Goal: Task Accomplishment & Management: Use online tool/utility

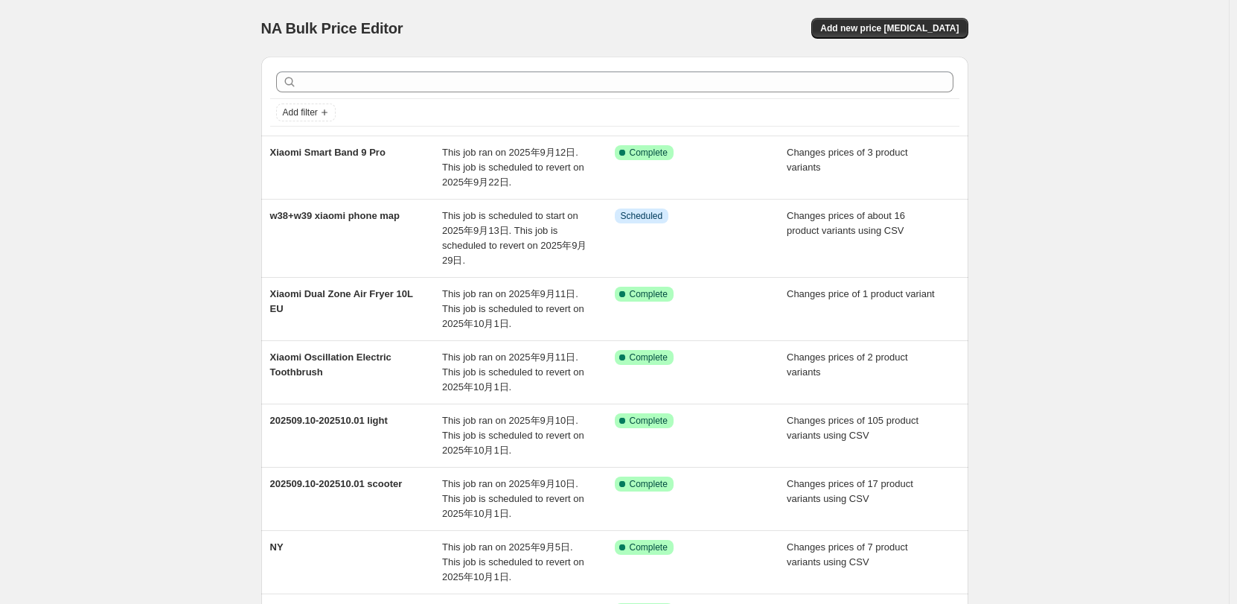
click at [126, 284] on div "NA Bulk Price Editor. This page is ready NA Bulk Price Editor Add new price [ME…" at bounding box center [614, 458] width 1229 height 916
click at [168, 150] on div "NA Bulk Price Editor. This page is ready NA Bulk Price Editor Add new price [ME…" at bounding box center [614, 458] width 1229 height 916
click at [1066, 214] on div "NA Bulk Price Editor. This page is ready NA Bulk Price Editor Add new price [ME…" at bounding box center [614, 458] width 1229 height 916
click at [1185, 300] on div "NA Bulk Price Editor. This page is ready NA Bulk Price Editor Add new price [ME…" at bounding box center [614, 458] width 1229 height 916
click at [709, 19] on div "Add new price [MEDICAL_DATA]" at bounding box center [790, 28] width 355 height 21
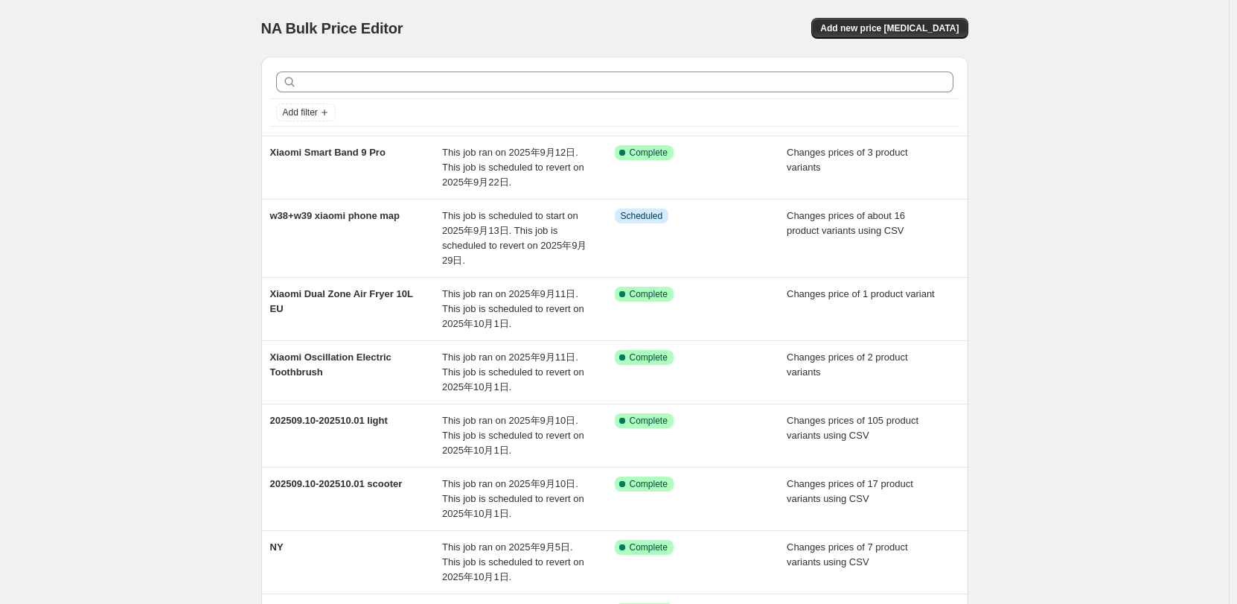
click at [593, 33] on div "NA Bulk Price Editor" at bounding box center [431, 28] width 340 height 21
click at [1095, 248] on div "NA Bulk Price Editor. This page is ready NA Bulk Price Editor Add new price [ME…" at bounding box center [614, 458] width 1229 height 916
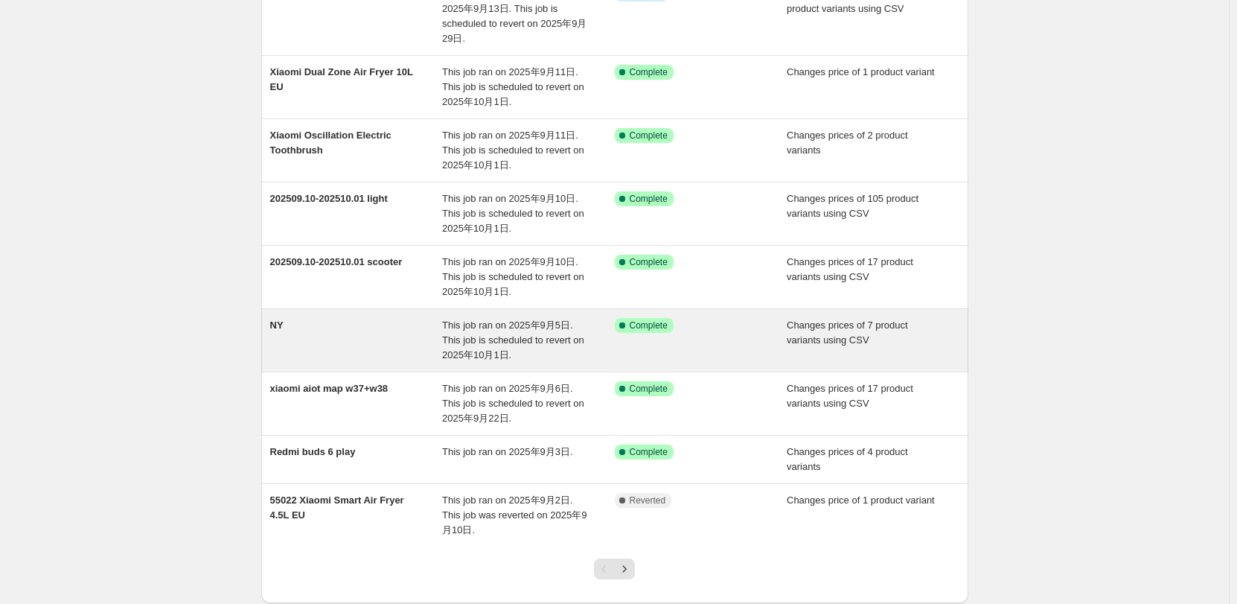
scroll to position [223, 0]
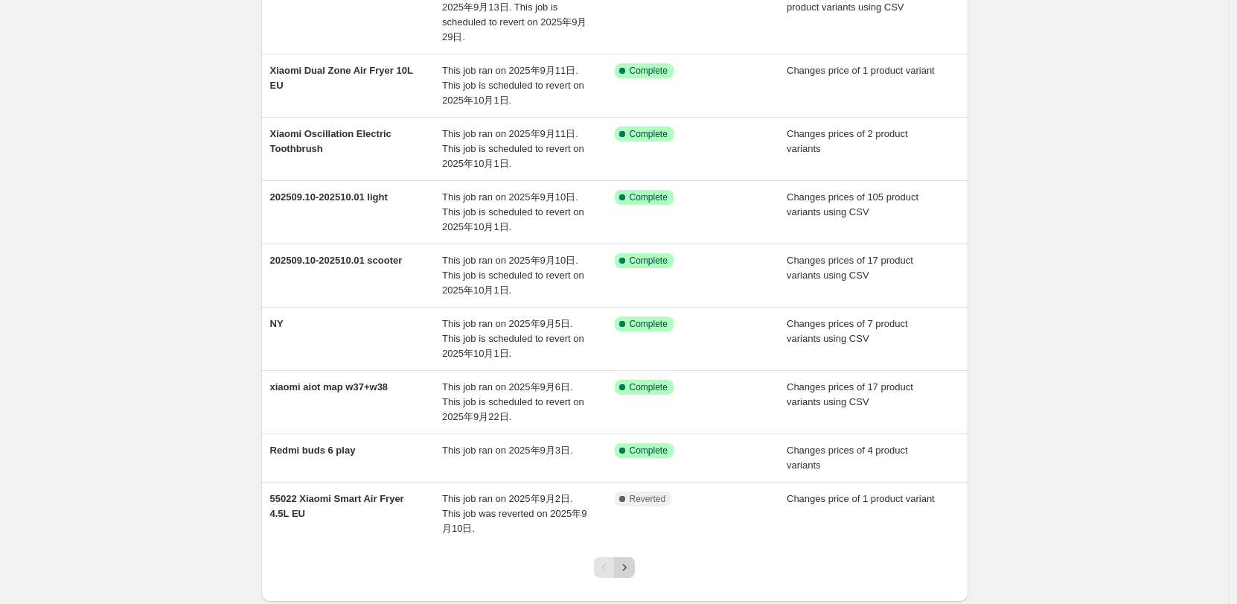
click at [631, 569] on icon "Next" at bounding box center [624, 567] width 15 height 15
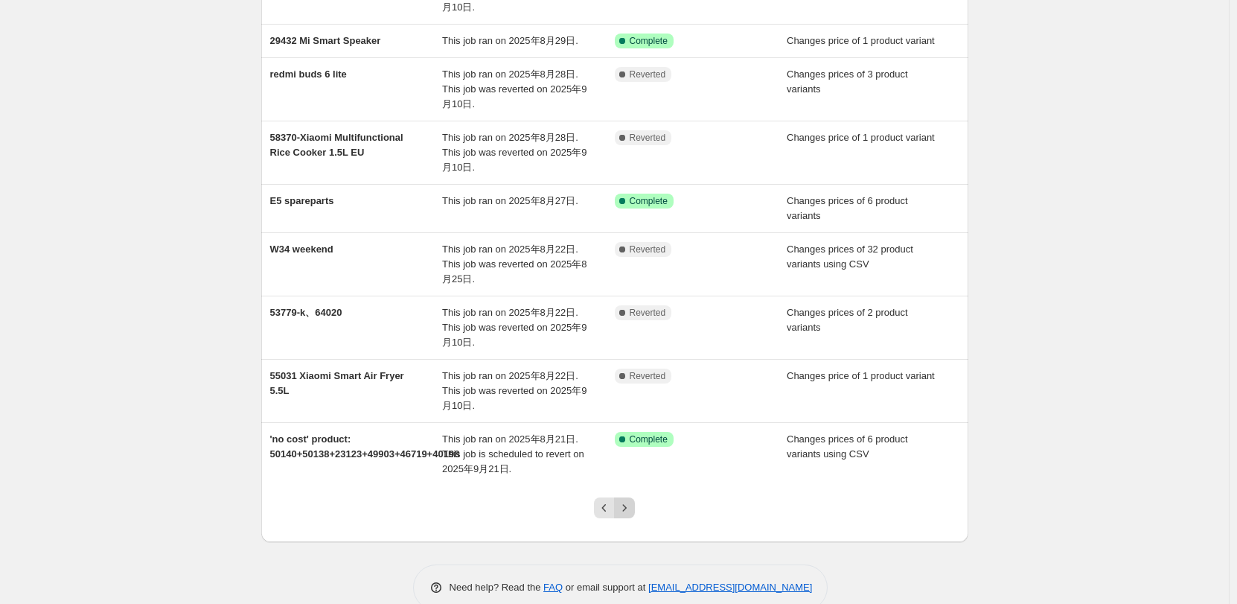
click at [627, 515] on icon "Next" at bounding box center [624, 507] width 15 height 15
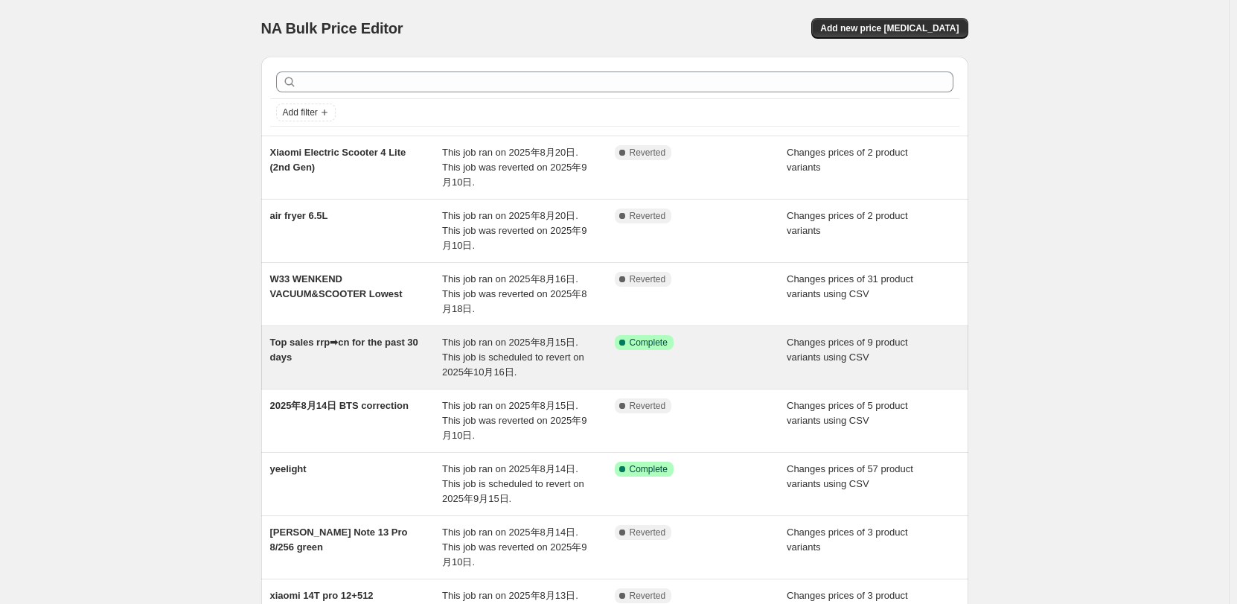
click at [359, 367] on div "Top sales rrp➡cn for the past 30 days" at bounding box center [356, 357] width 173 height 45
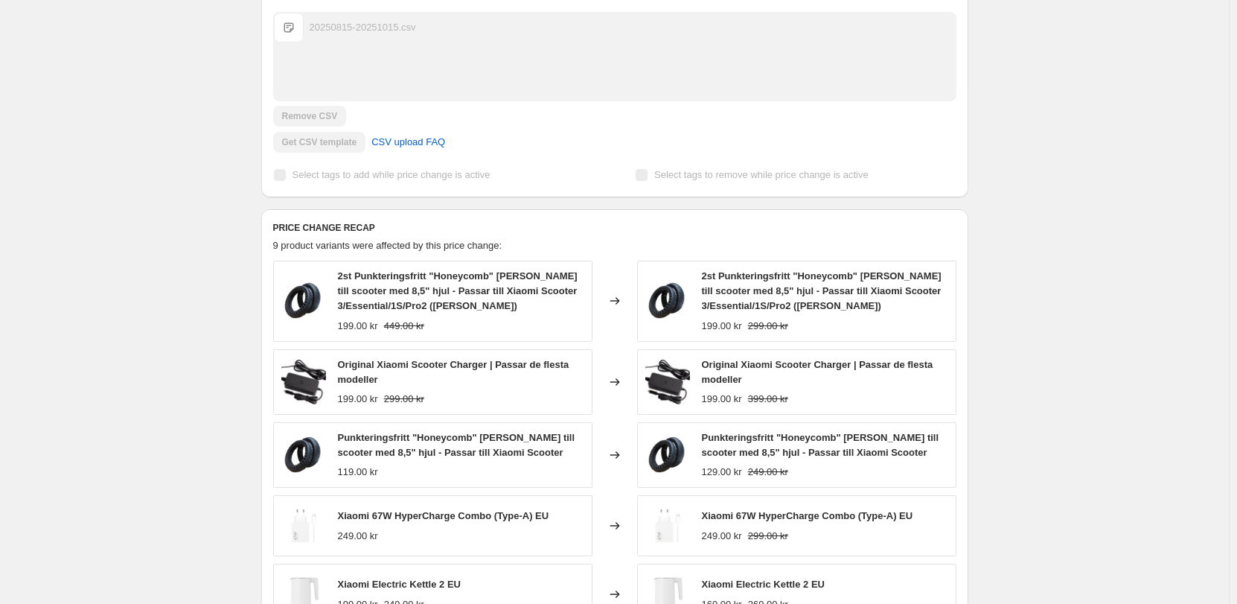
scroll to position [595, 0]
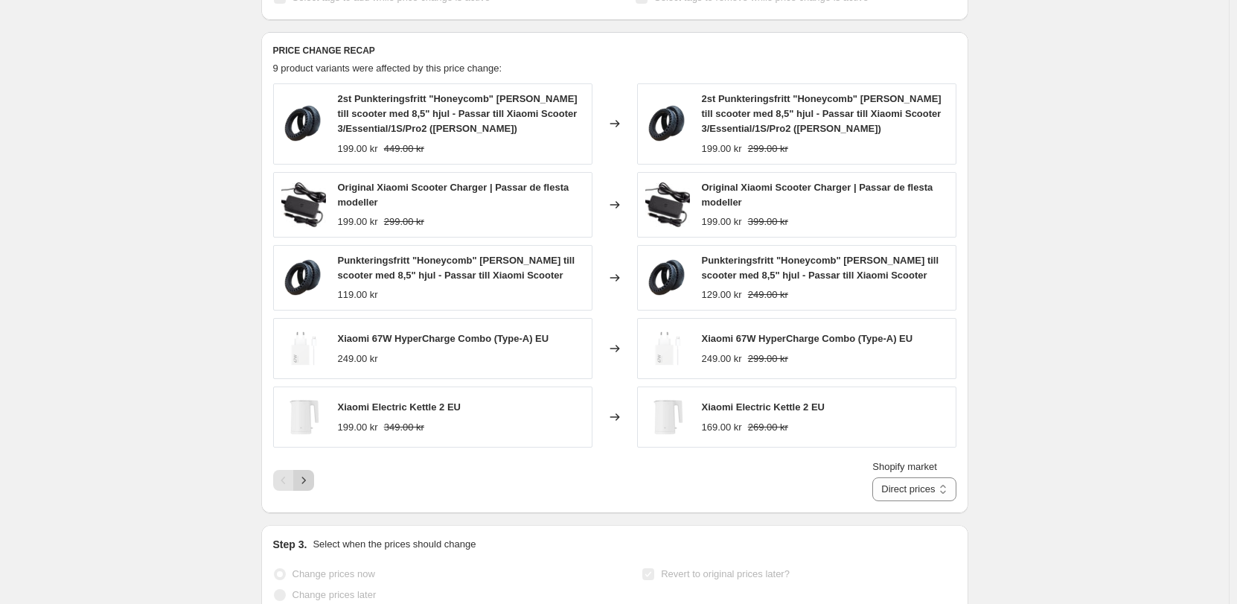
click at [314, 475] on button "Next" at bounding box center [303, 480] width 21 height 21
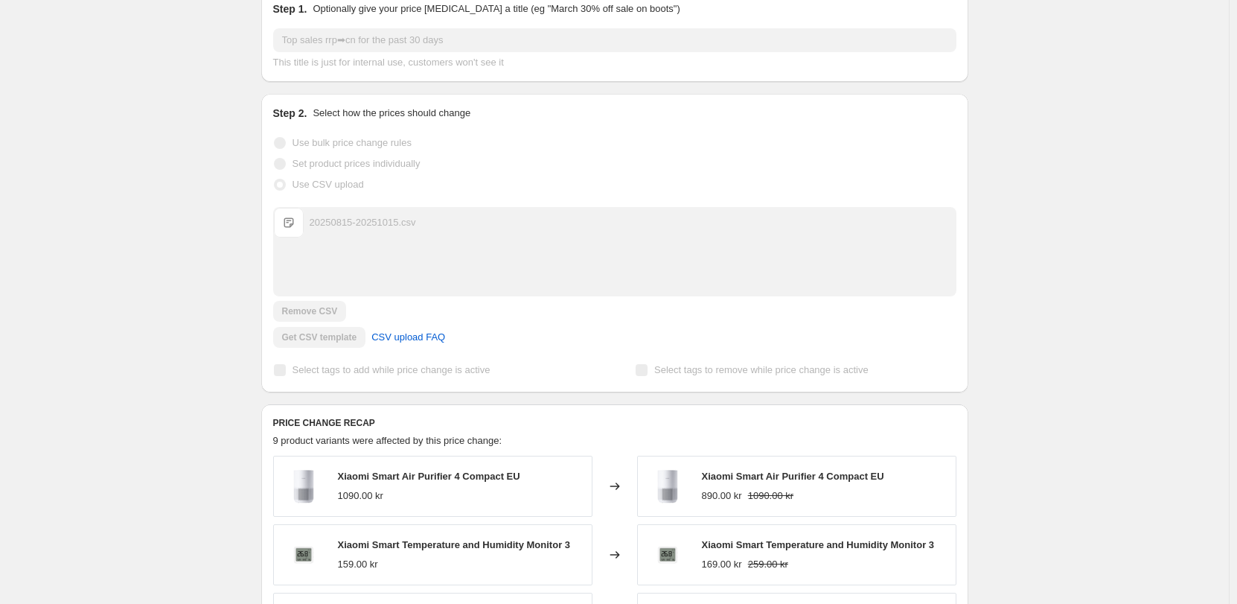
scroll to position [0, 0]
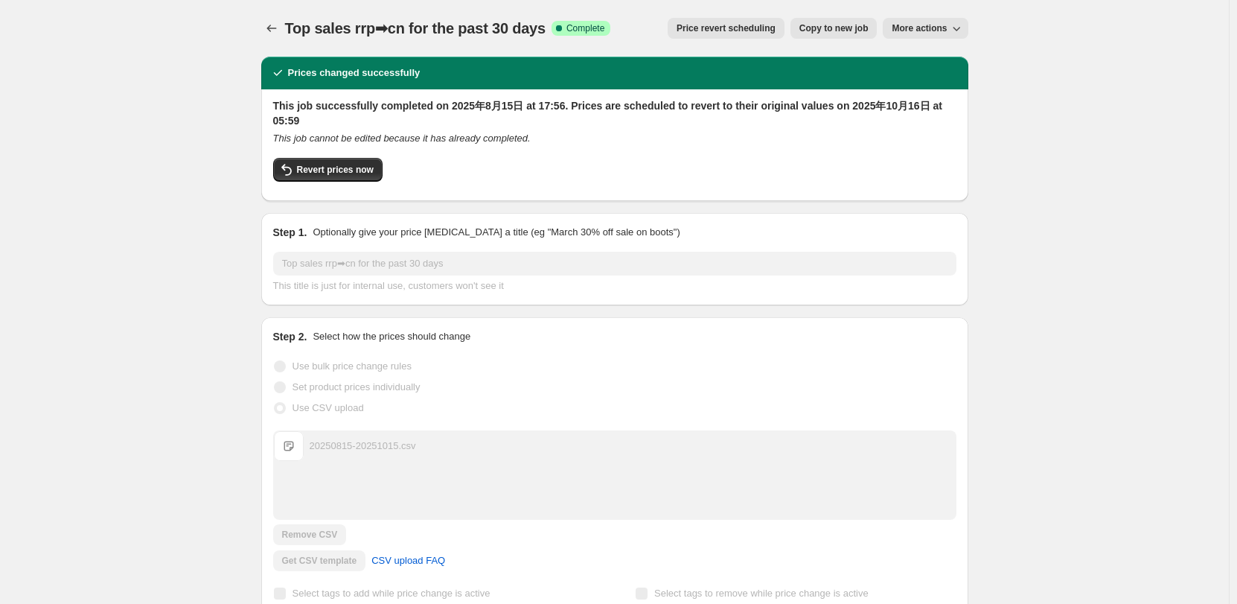
drag, startPoint x: 1111, startPoint y: 424, endPoint x: 693, endPoint y: 603, distance: 454.2
click at [271, 36] on button "Price change jobs" at bounding box center [271, 28] width 21 height 21
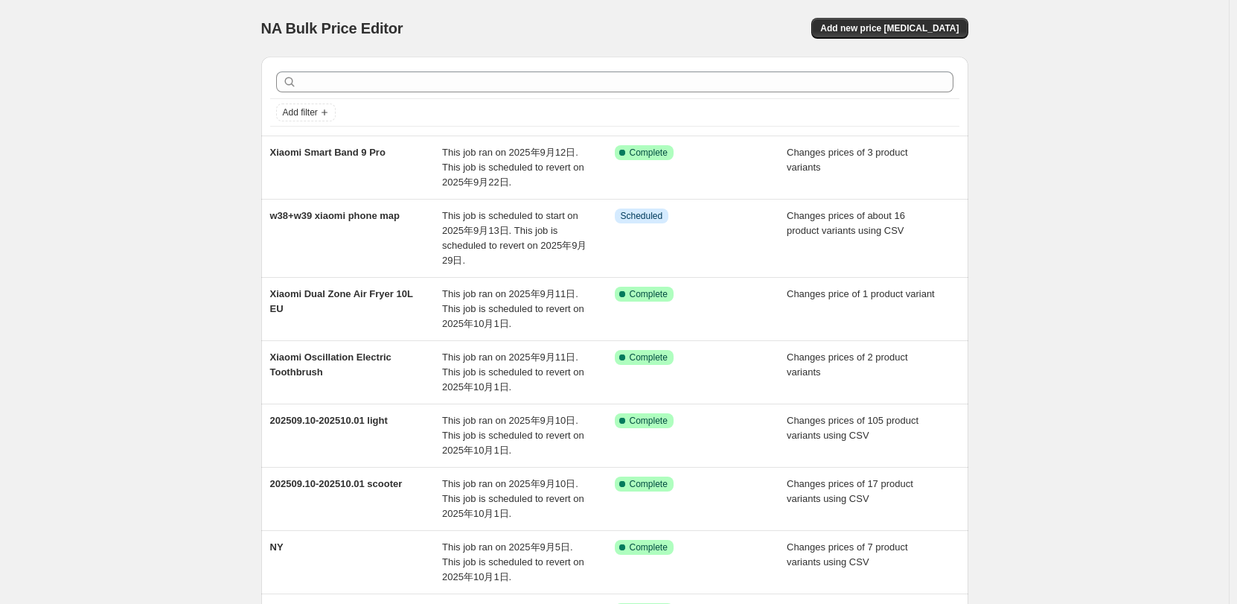
click at [620, 0] on div "NA Bulk Price Editor. This page is ready NA Bulk Price Editor Add new price [ME…" at bounding box center [614, 28] width 707 height 57
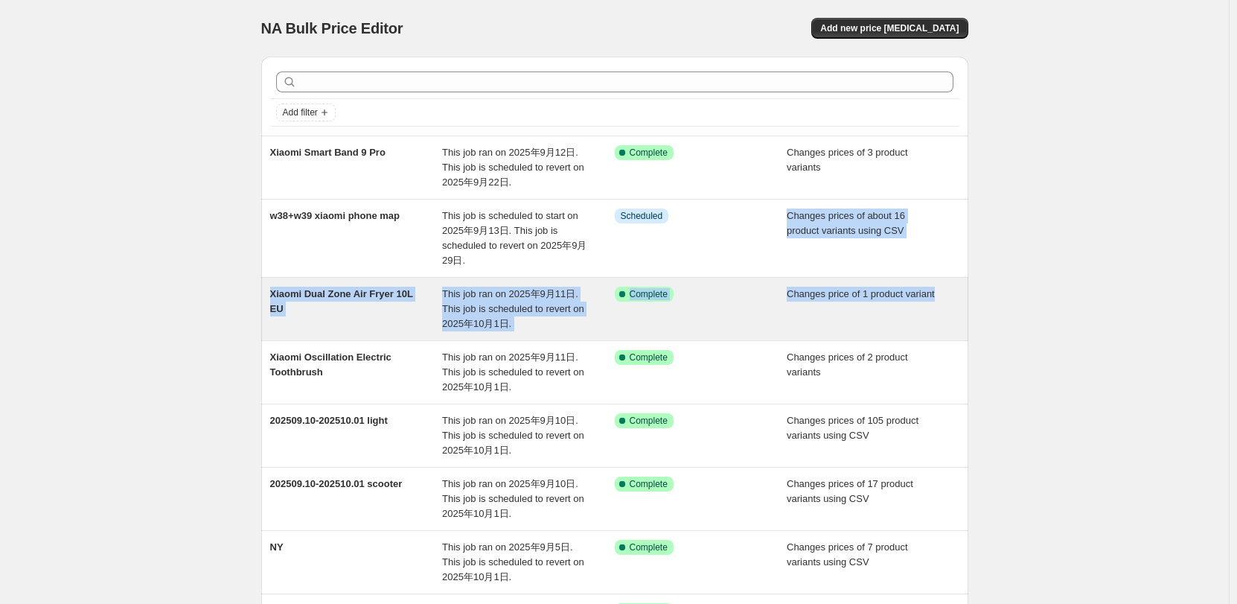
drag, startPoint x: 584, startPoint y: 302, endPoint x: 292, endPoint y: 339, distance: 294.1
click at [269, 360] on ul "[PERSON_NAME] Band 9 Pro This job ran on 2025年9月12日. This job is scheduled to r…" at bounding box center [614, 451] width 707 height 633
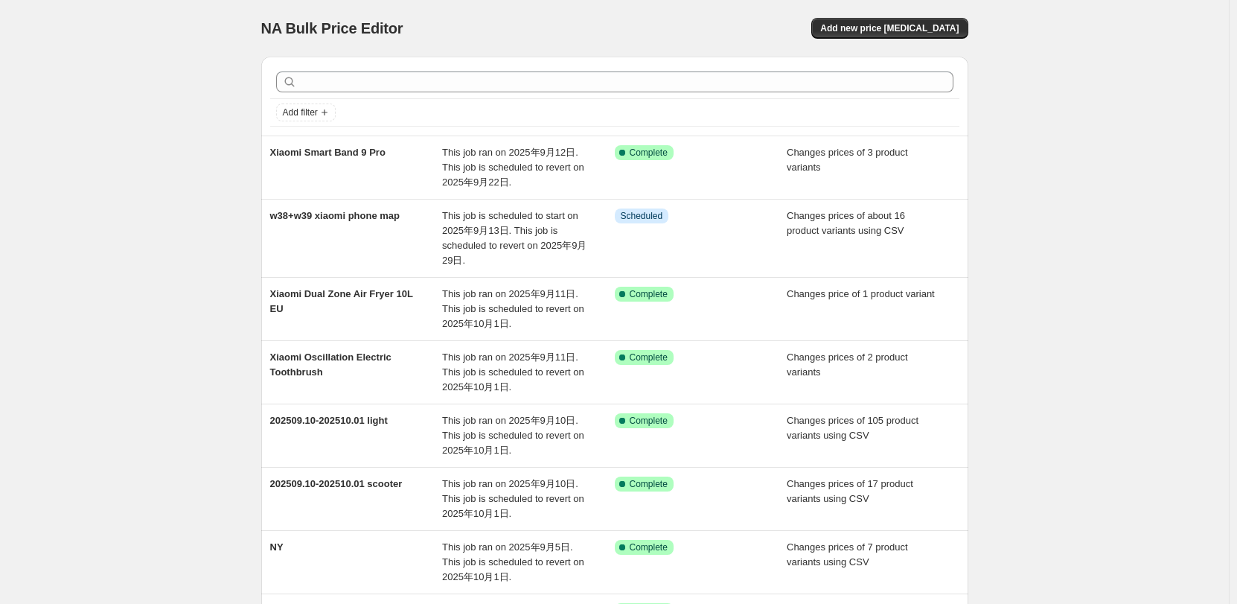
click at [555, 17] on div "NA Bulk Price Editor. This page is ready NA Bulk Price Editor Add new price [ME…" at bounding box center [614, 28] width 707 height 57
click at [916, 24] on span "Add new price [MEDICAL_DATA]" at bounding box center [889, 28] width 138 height 12
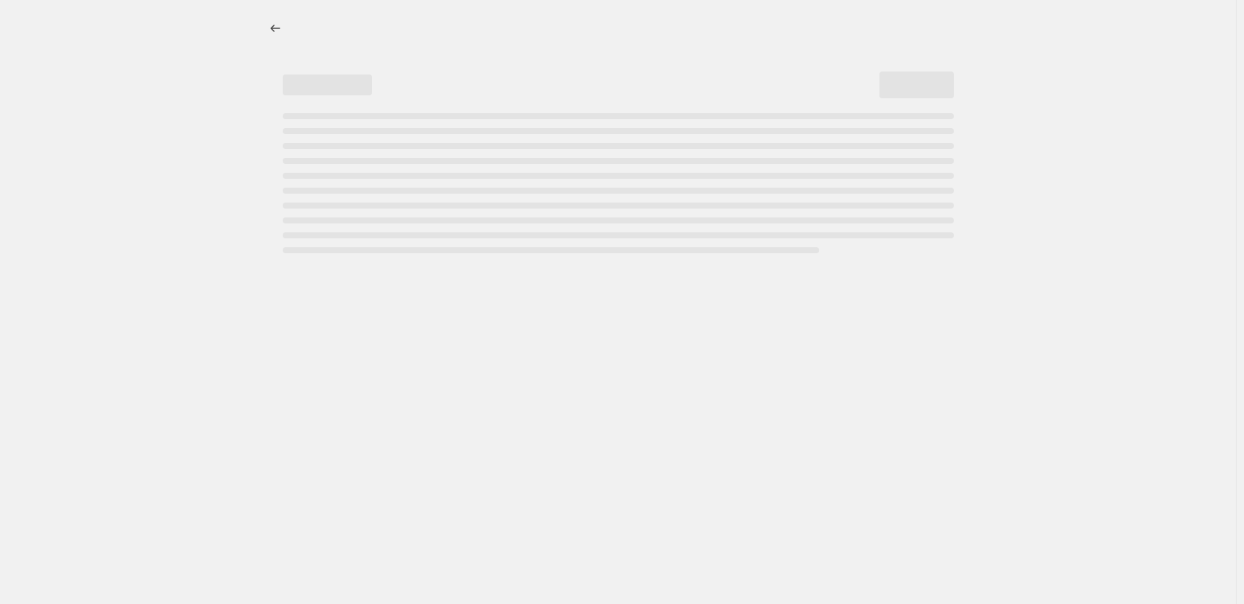
select select "percentage"
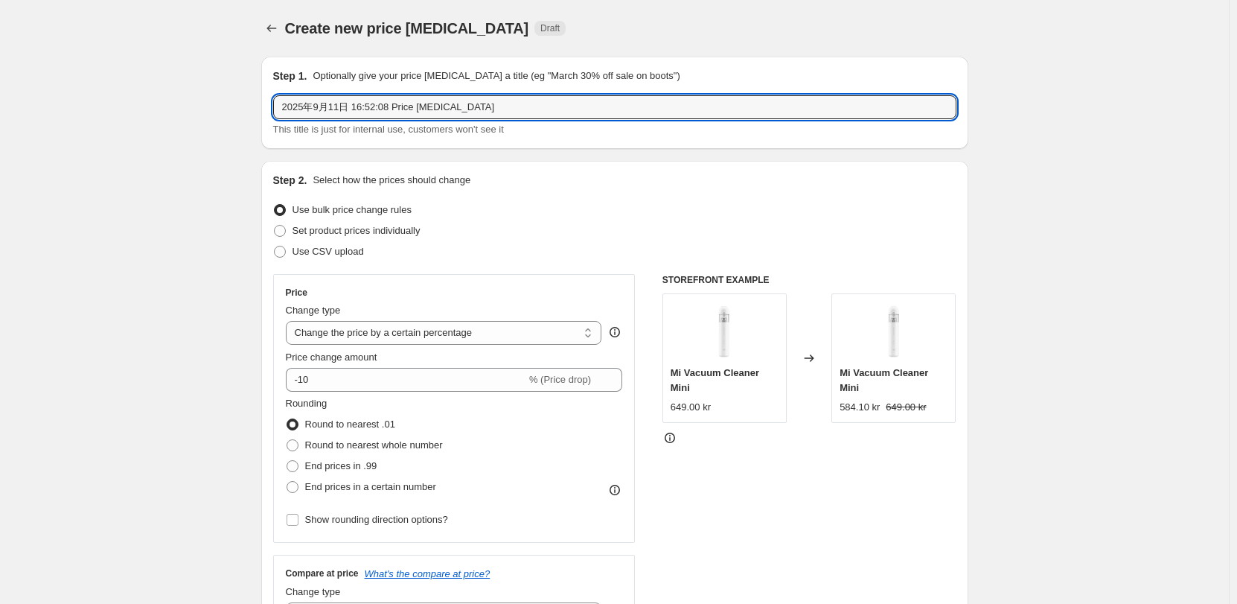
drag, startPoint x: 496, startPoint y: 111, endPoint x: 157, endPoint y: 114, distance: 338.7
paste input "Xiaomi TV Box S (3rd Gen) EU"
type input "Xiaomi TV Box S (3rd Gen) EU"
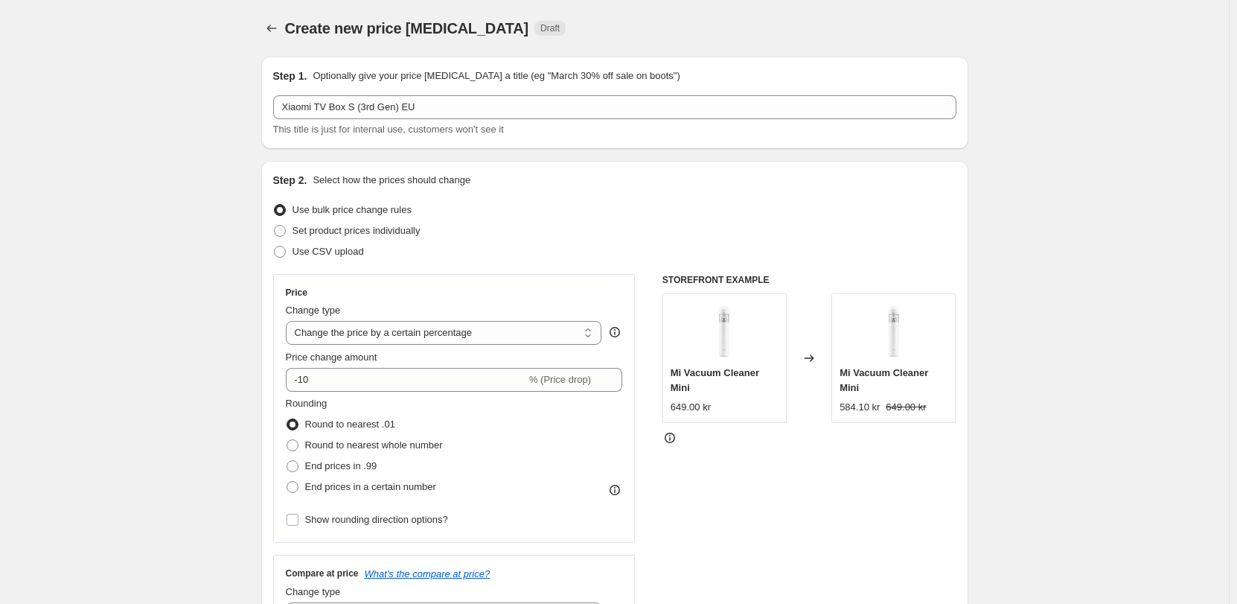
click at [310, 251] on span "Use CSV upload" at bounding box center [328, 251] width 71 height 11
click at [275, 246] on input "Use CSV upload" at bounding box center [274, 246] width 1 height 1
radio input "true"
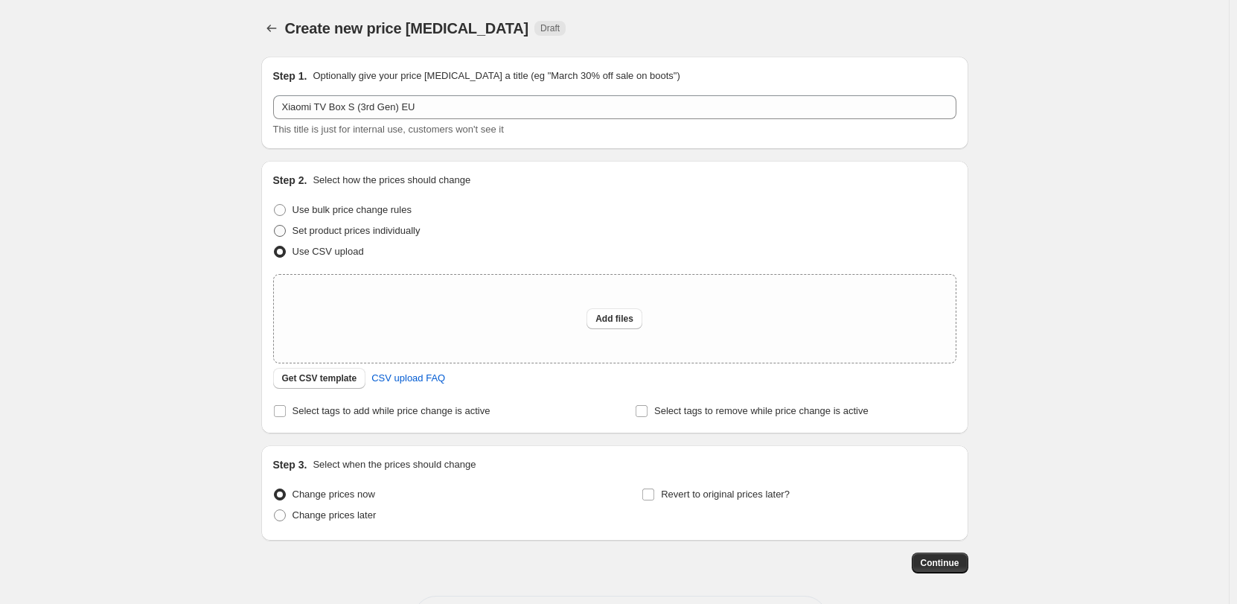
click at [347, 229] on span "Set product prices individually" at bounding box center [357, 230] width 128 height 11
click at [275, 226] on input "Set product prices individually" at bounding box center [274, 225] width 1 height 1
radio input "true"
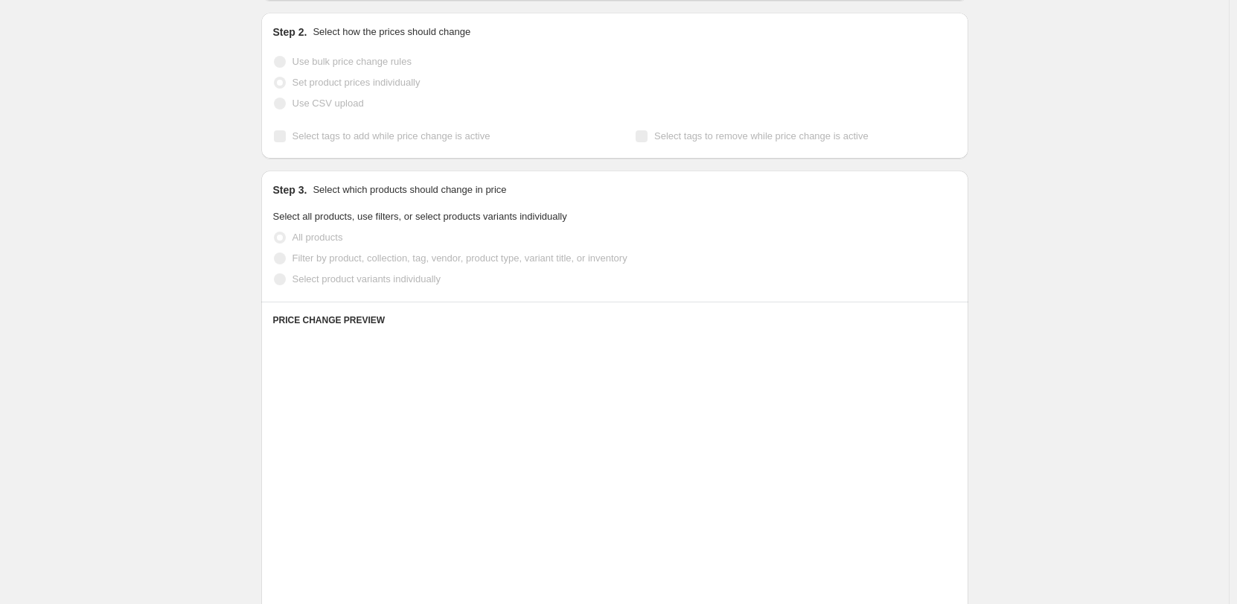
scroll to position [149, 0]
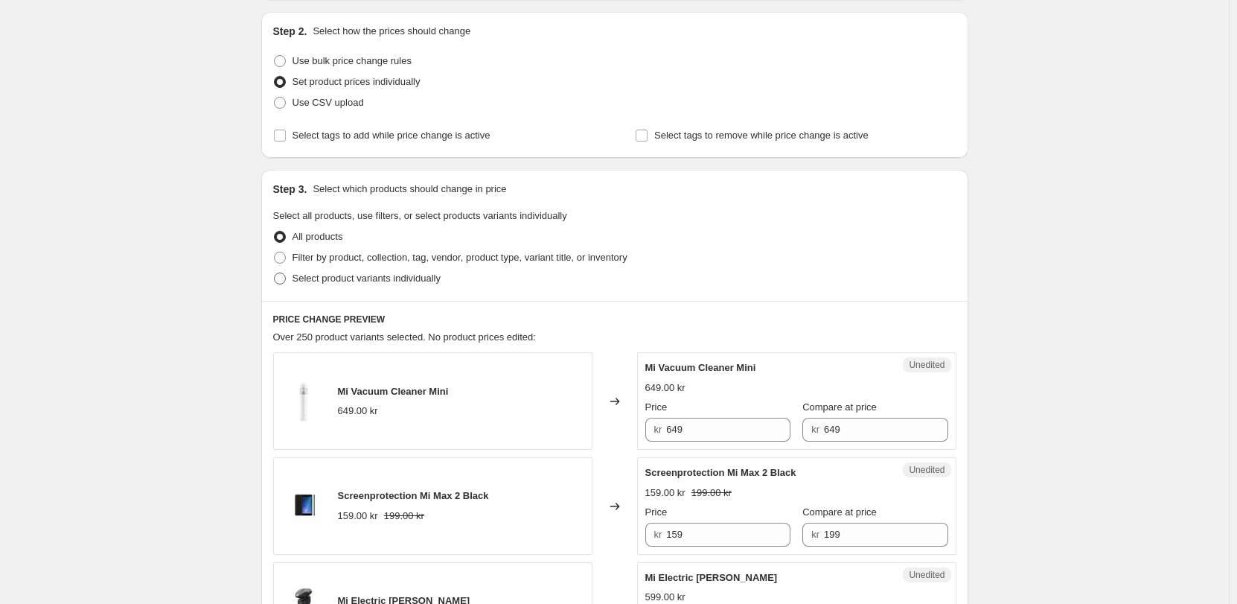
click at [374, 281] on span "Select product variants individually" at bounding box center [367, 277] width 148 height 11
click at [275, 273] on input "Select product variants individually" at bounding box center [274, 272] width 1 height 1
radio input "true"
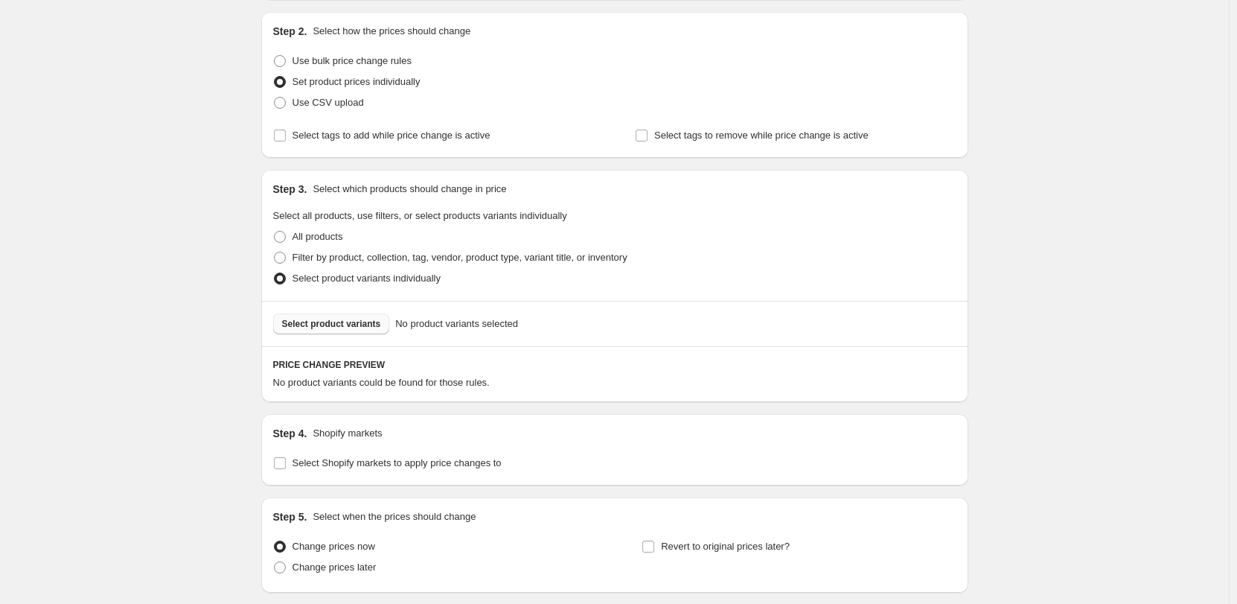
click at [360, 322] on span "Select product variants" at bounding box center [331, 324] width 99 height 12
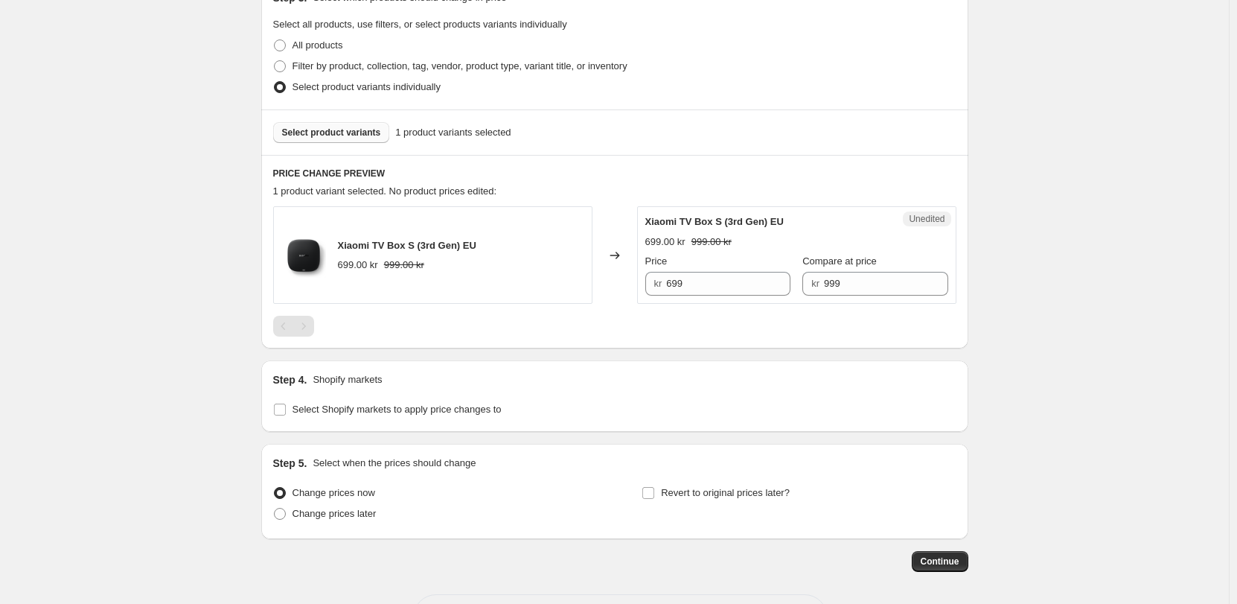
scroll to position [372, 0]
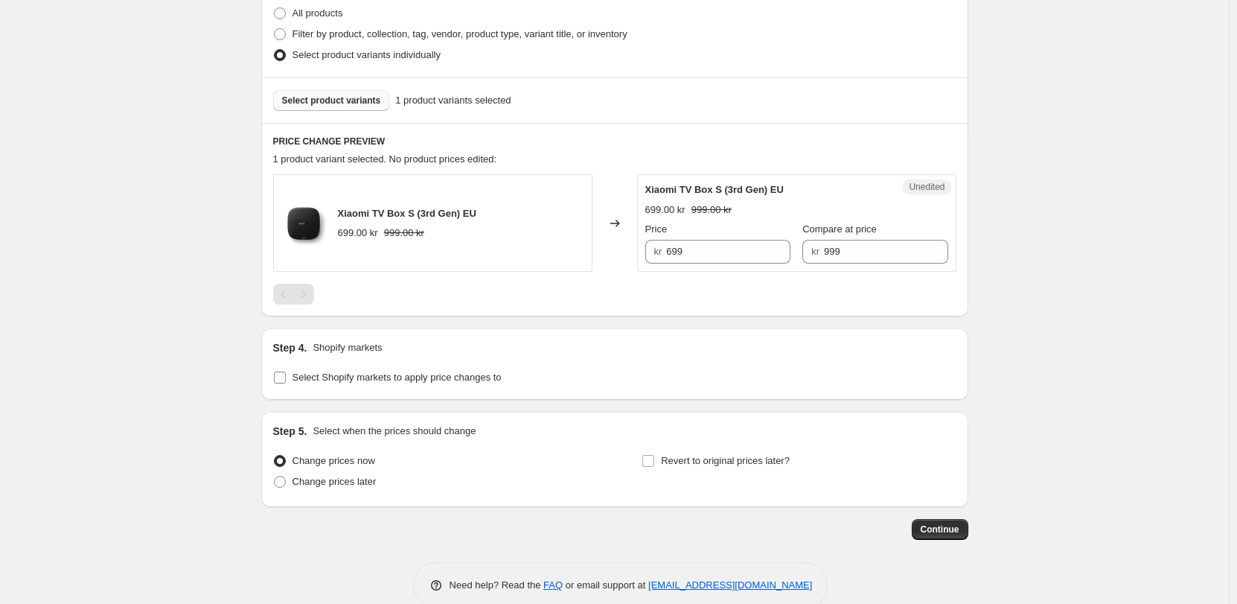
click at [425, 386] on label "Select Shopify markets to apply price changes to" at bounding box center [387, 377] width 229 height 21
click at [286, 383] on input "Select Shopify markets to apply price changes to" at bounding box center [280, 377] width 12 height 12
checkbox input "true"
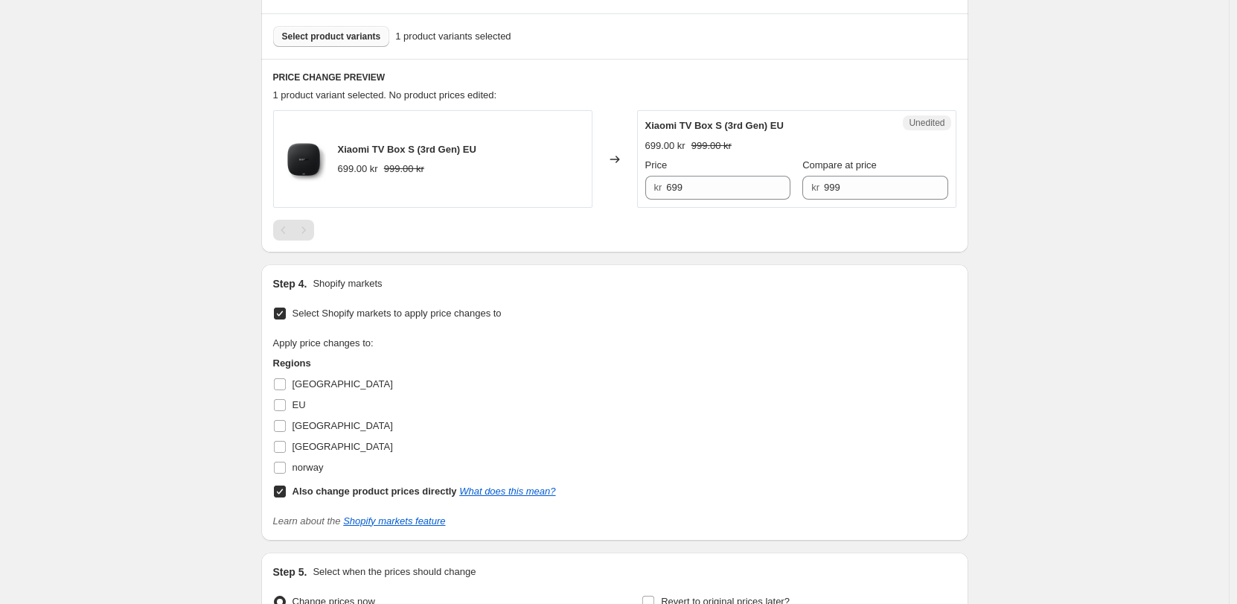
scroll to position [521, 0]
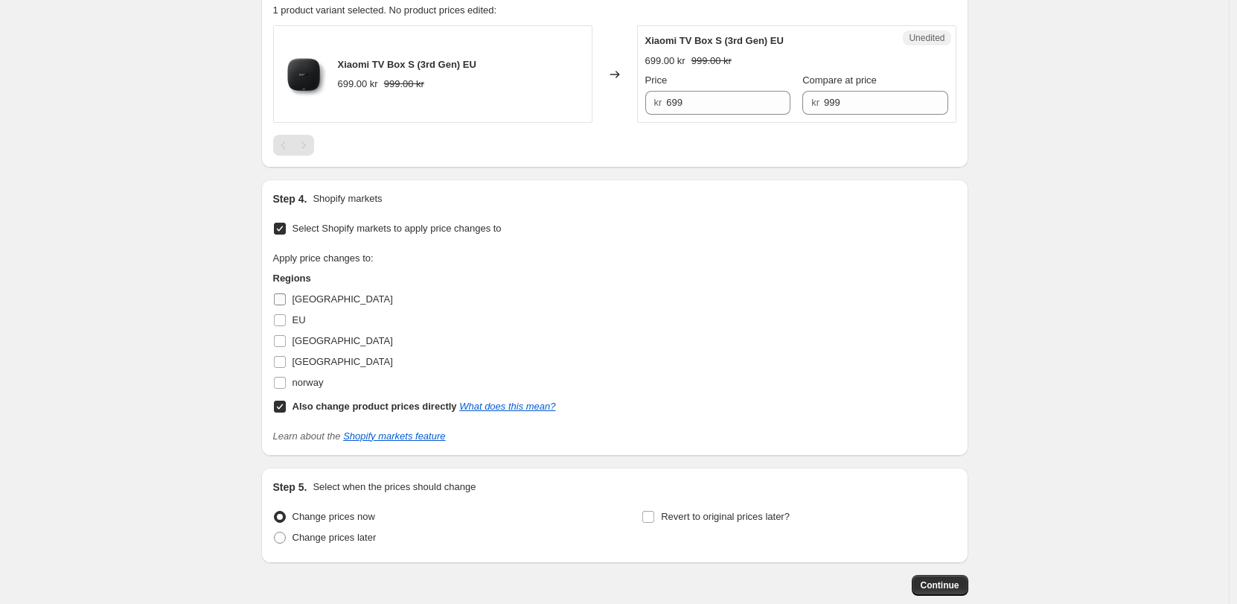
drag, startPoint x: 310, startPoint y: 301, endPoint x: 327, endPoint y: 333, distance: 36.6
click at [310, 301] on span "[GEOGRAPHIC_DATA]" at bounding box center [343, 298] width 100 height 11
click at [286, 301] on input "[GEOGRAPHIC_DATA]" at bounding box center [280, 299] width 12 height 12
checkbox input "true"
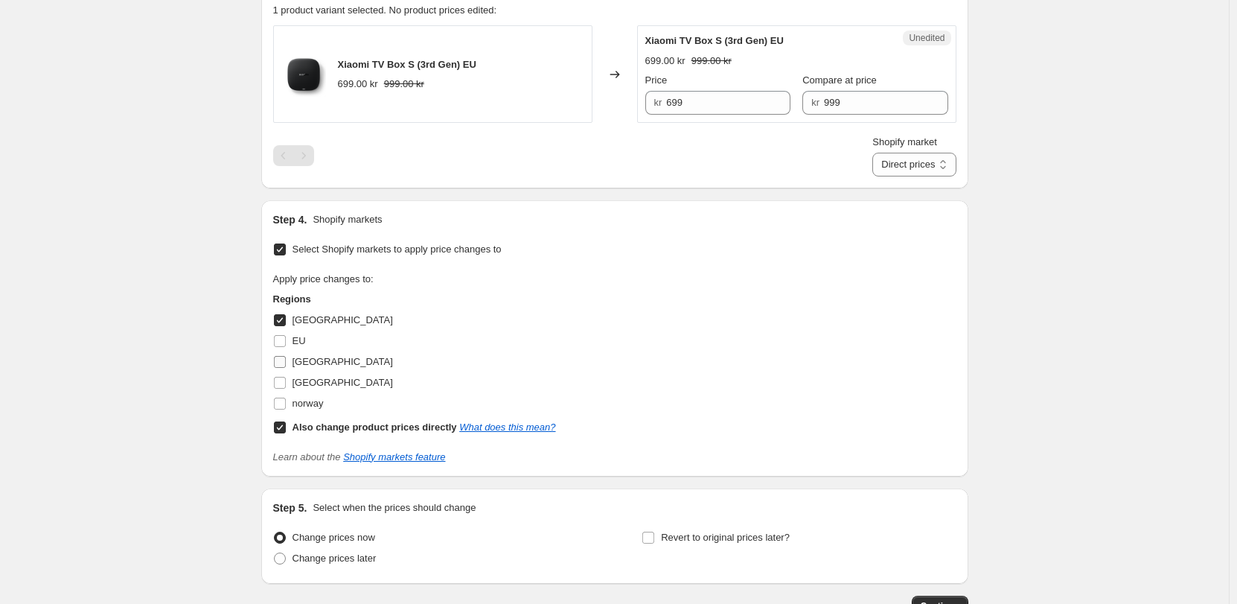
click at [323, 363] on span "[GEOGRAPHIC_DATA]" at bounding box center [343, 361] width 100 height 11
click at [286, 363] on input "[GEOGRAPHIC_DATA]" at bounding box center [280, 362] width 12 height 12
checkbox input "true"
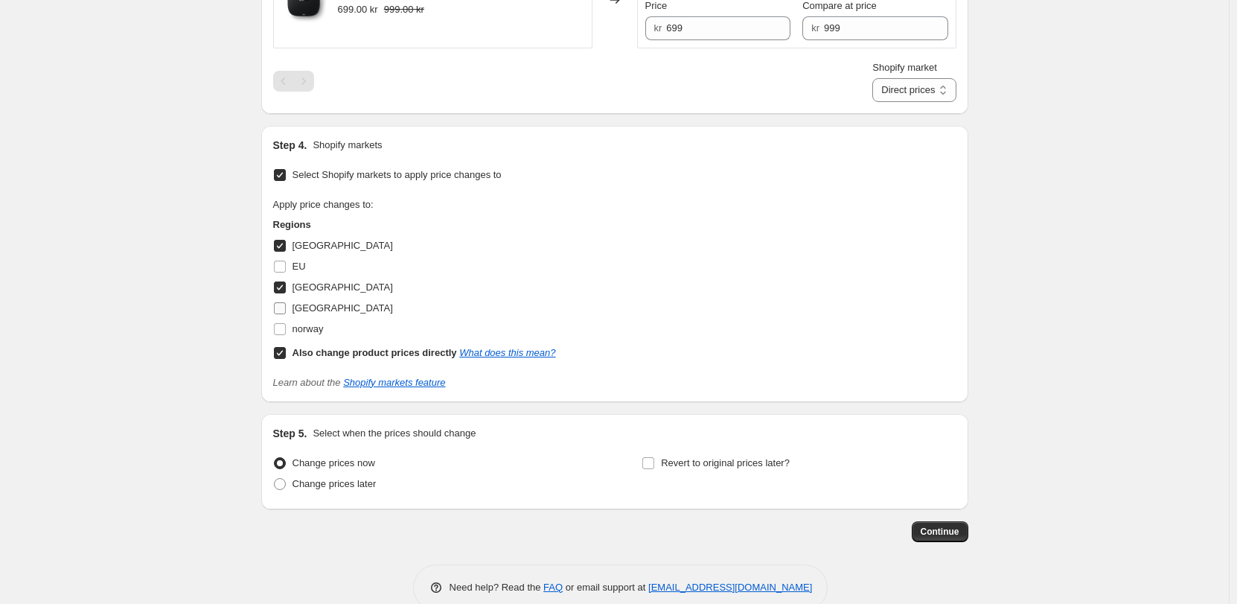
drag, startPoint x: 322, startPoint y: 308, endPoint x: 346, endPoint y: 315, distance: 24.7
click at [323, 308] on span "[GEOGRAPHIC_DATA]" at bounding box center [343, 307] width 100 height 11
click at [286, 308] on input "[GEOGRAPHIC_DATA]" at bounding box center [280, 308] width 12 height 12
checkbox input "true"
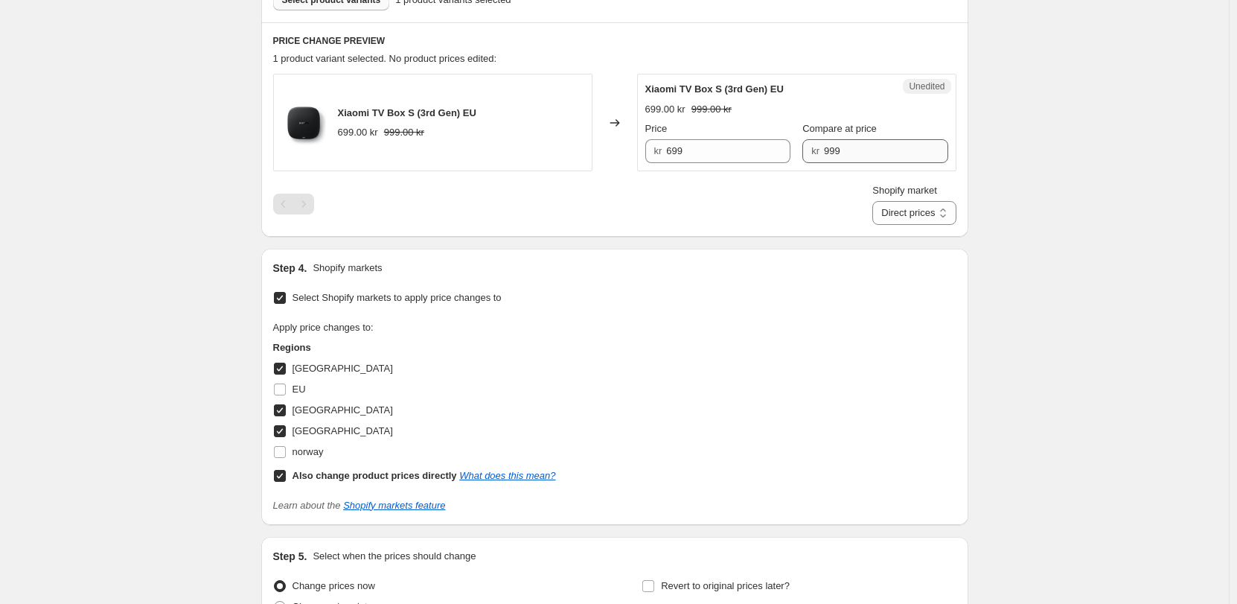
scroll to position [447, 0]
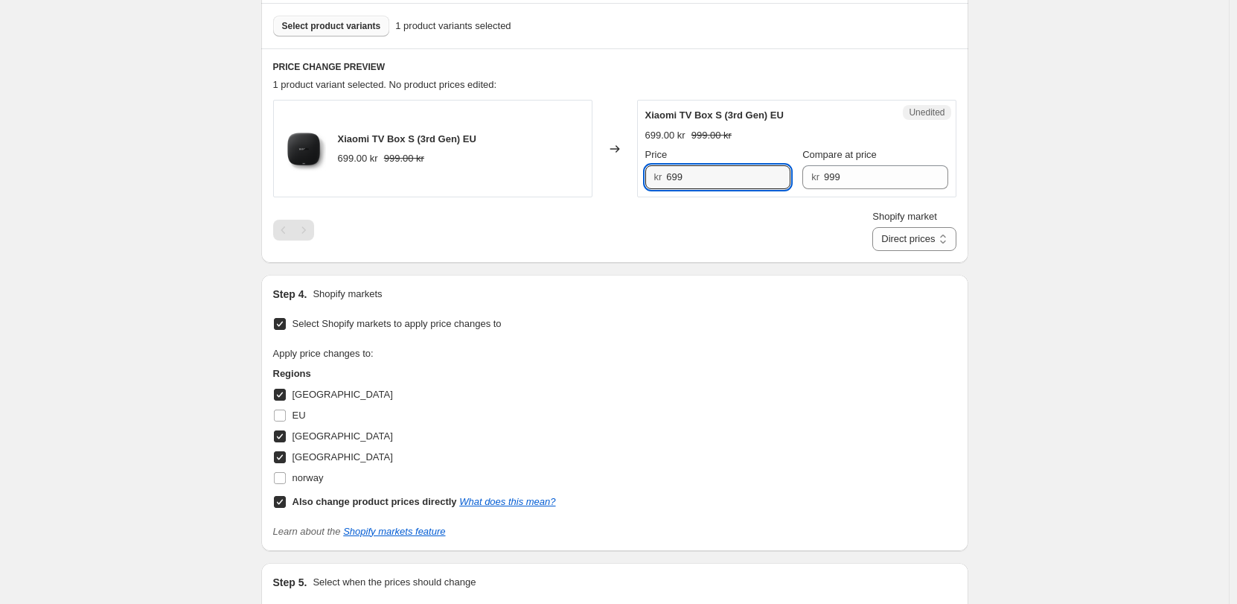
drag, startPoint x: 554, startPoint y: 176, endPoint x: 463, endPoint y: 176, distance: 90.8
click at [463, 176] on div "Xiaomi TV Box S (3rd Gen) EU 699.00 kr 999.00 kr Changed to Unedited Xiaomi TV …" at bounding box center [614, 149] width 683 height 98
type input "999"
drag, startPoint x: 897, startPoint y: 180, endPoint x: 648, endPoint y: 182, distance: 248.6
click at [648, 182] on div "Price kr 999 Compare at price kr 999" at bounding box center [796, 168] width 303 height 42
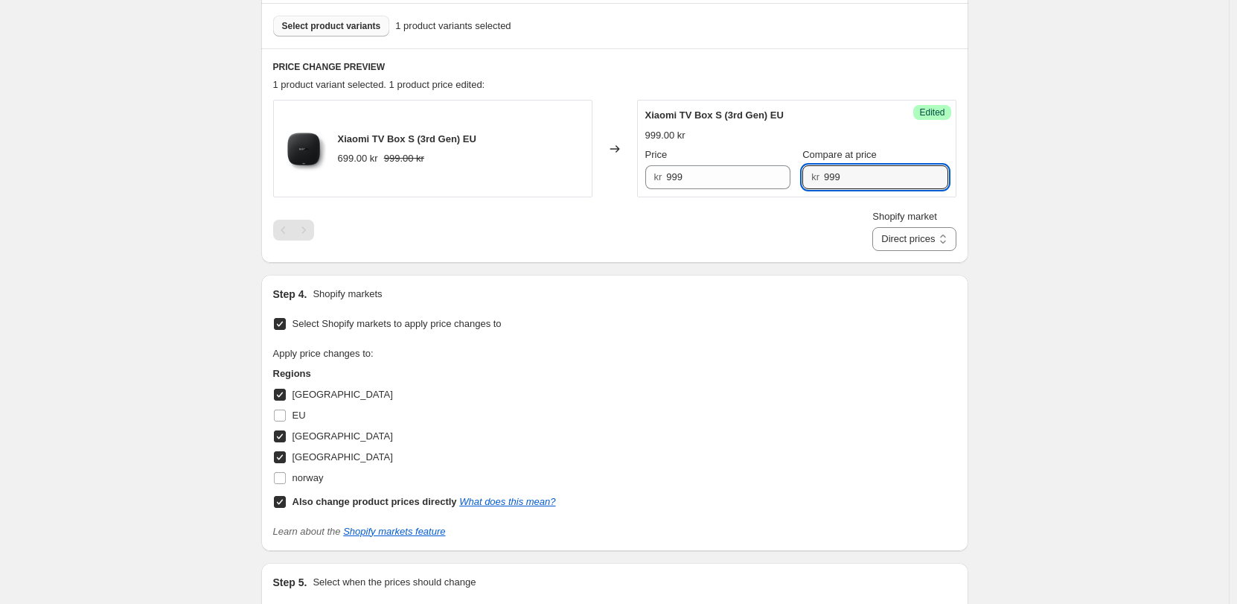
type input "、"
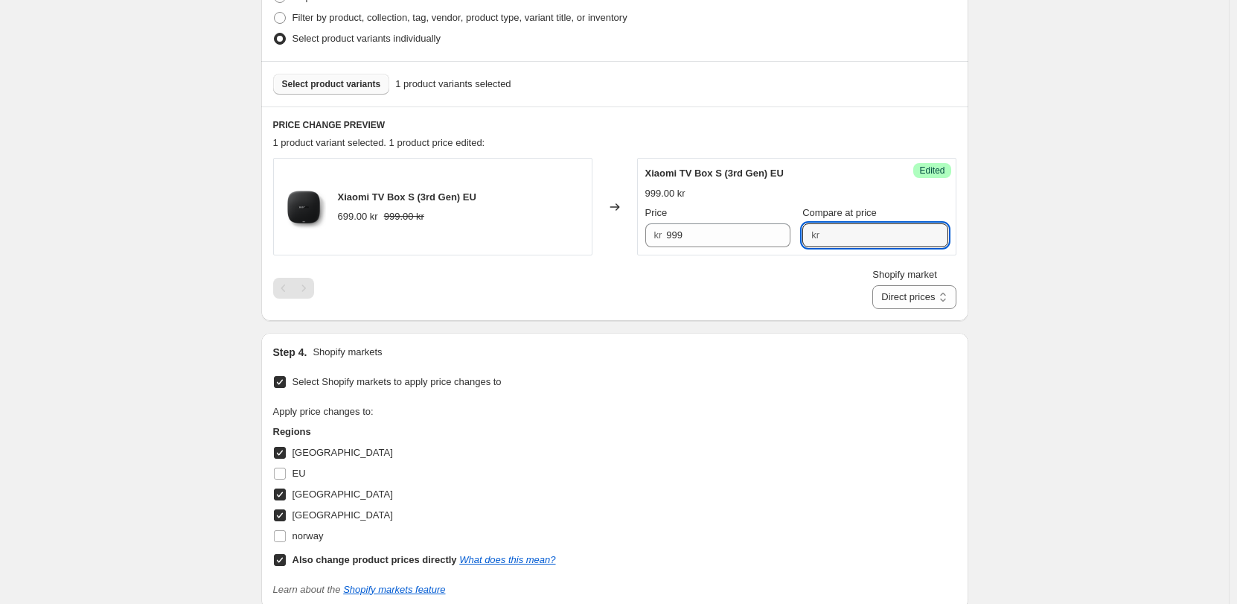
scroll to position [372, 0]
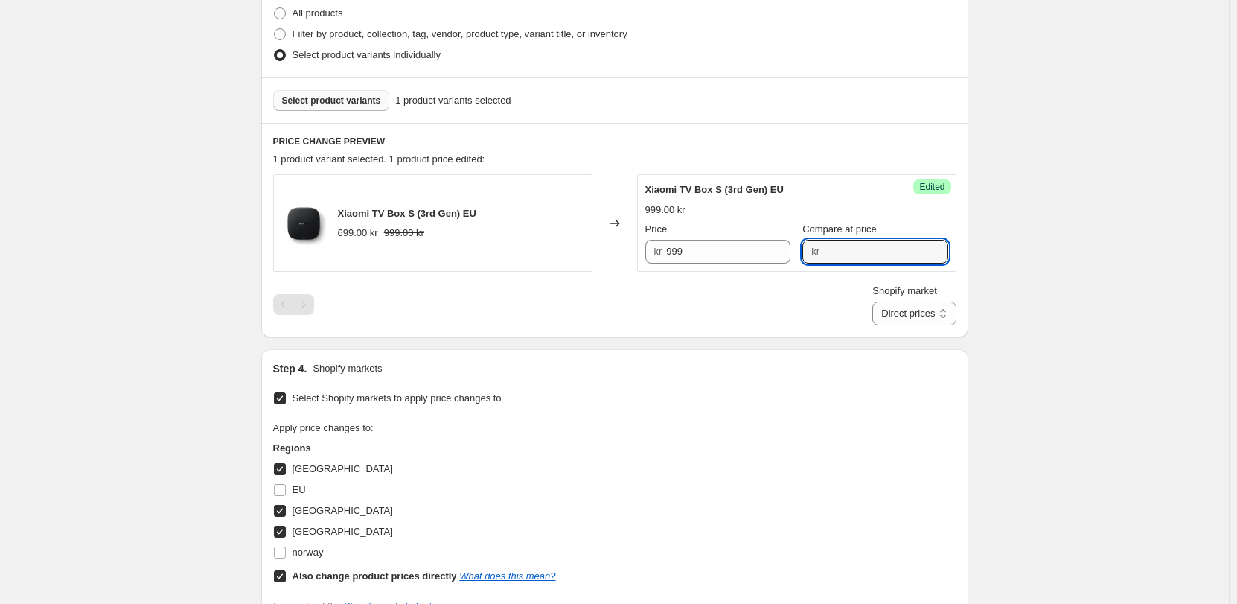
click at [822, 311] on div "Shopify market Direct prices [GEOGRAPHIC_DATA] [GEOGRAPHIC_DATA] [GEOGRAPHIC_DA…" at bounding box center [614, 305] width 683 height 42
drag, startPoint x: 886, startPoint y: 308, endPoint x: 889, endPoint y: 325, distance: 17.3
click at [887, 308] on select "Direct prices [GEOGRAPHIC_DATA] [GEOGRAPHIC_DATA] [GEOGRAPHIC_DATA]" at bounding box center [913, 313] width 83 height 24
select select "855048421"
click at [889, 325] on select "Direct prices [GEOGRAPHIC_DATA] [GEOGRAPHIC_DATA] [GEOGRAPHIC_DATA]" at bounding box center [913, 313] width 83 height 24
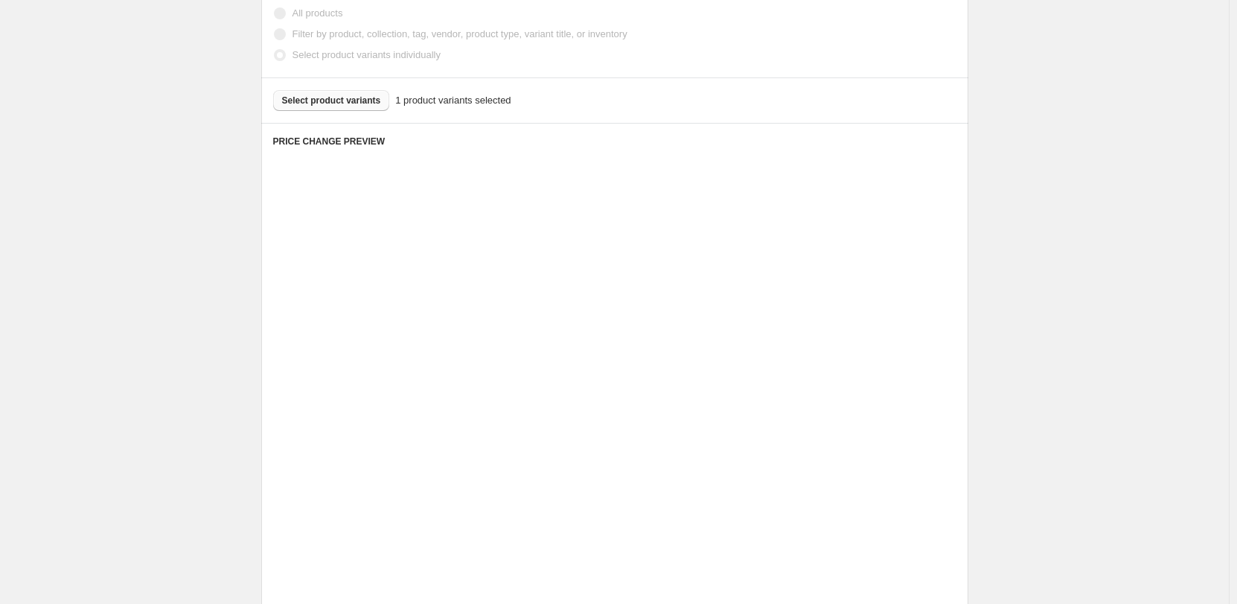
click at [699, 221] on div "Placeholder 53.15 kr 59.05 kr Price kr 53.15 Compare at price kr 59.05" at bounding box center [821, 222] width 255 height 81
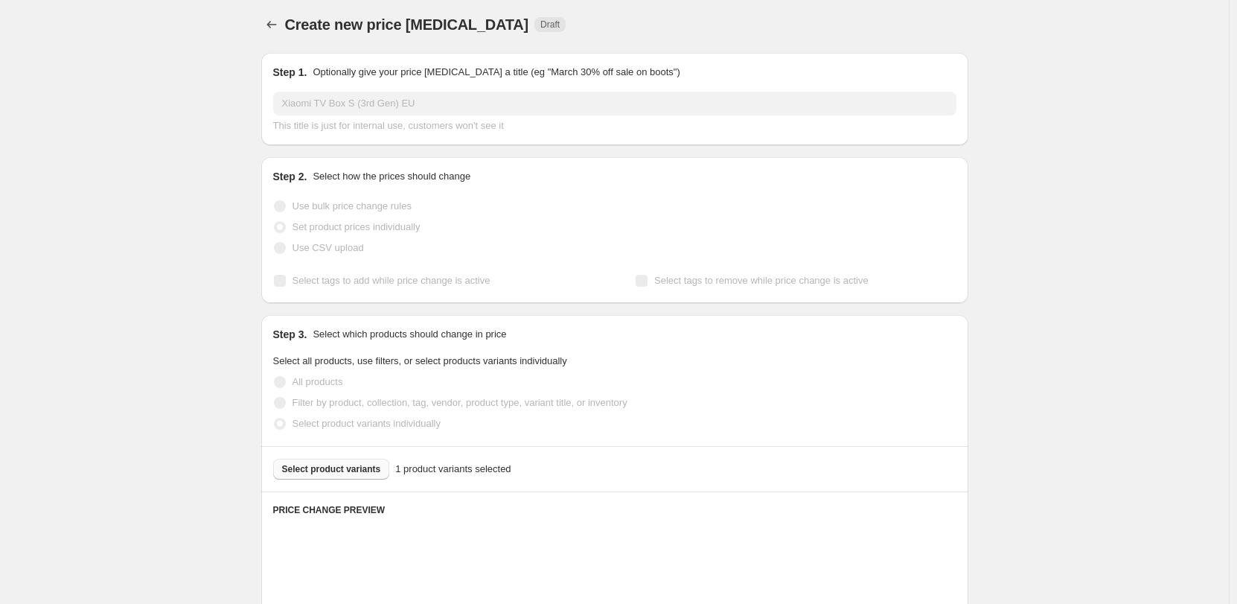
scroll to position [0, 0]
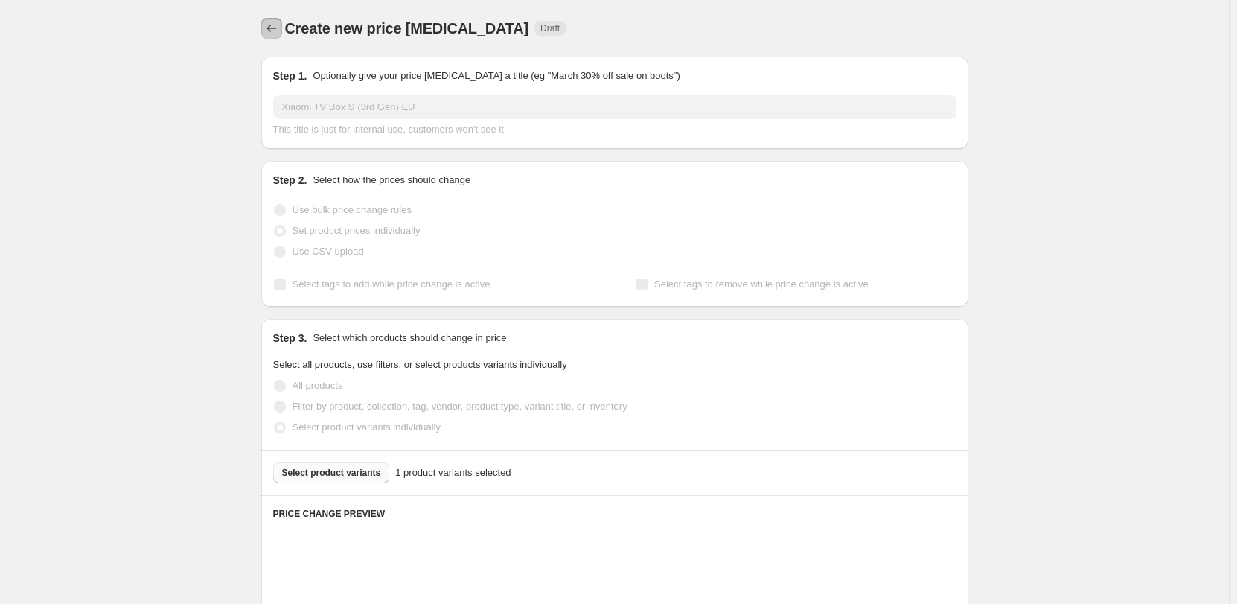
click at [275, 31] on icon "Price change jobs" at bounding box center [271, 28] width 15 height 15
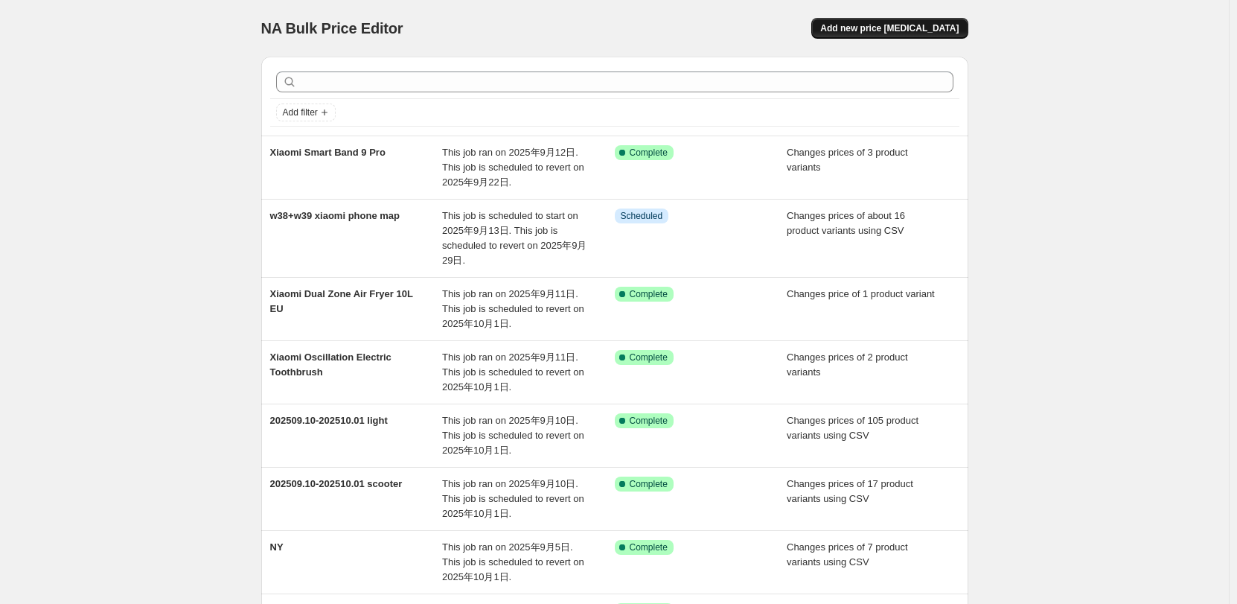
click at [908, 22] on button "Add new price [MEDICAL_DATA]" at bounding box center [889, 28] width 156 height 21
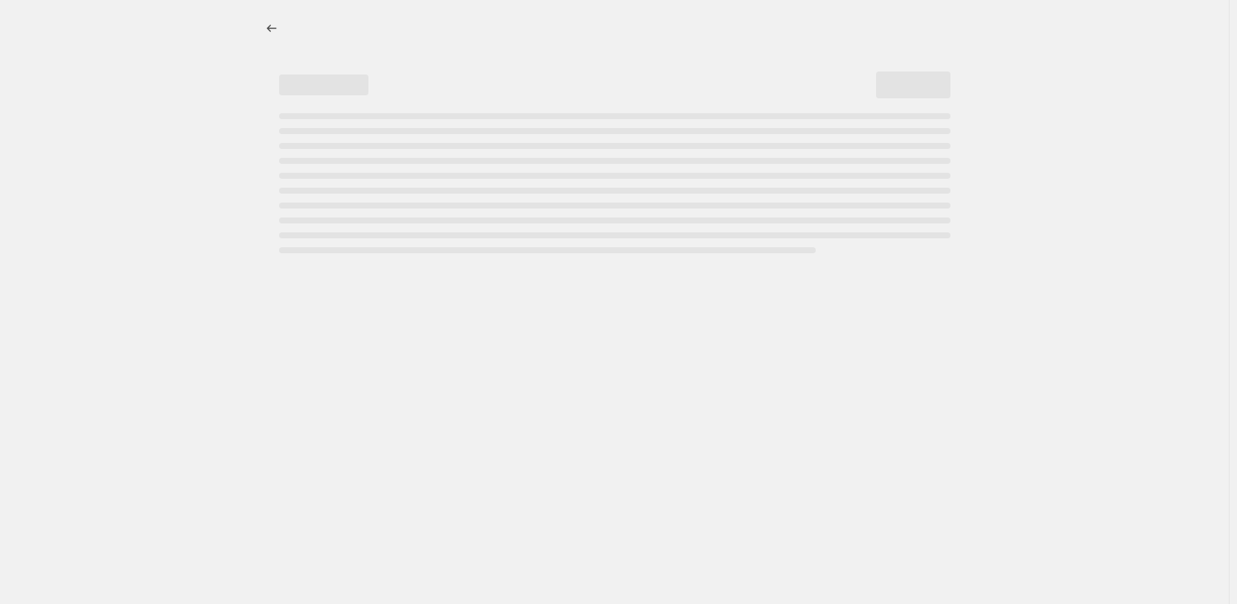
select select "percentage"
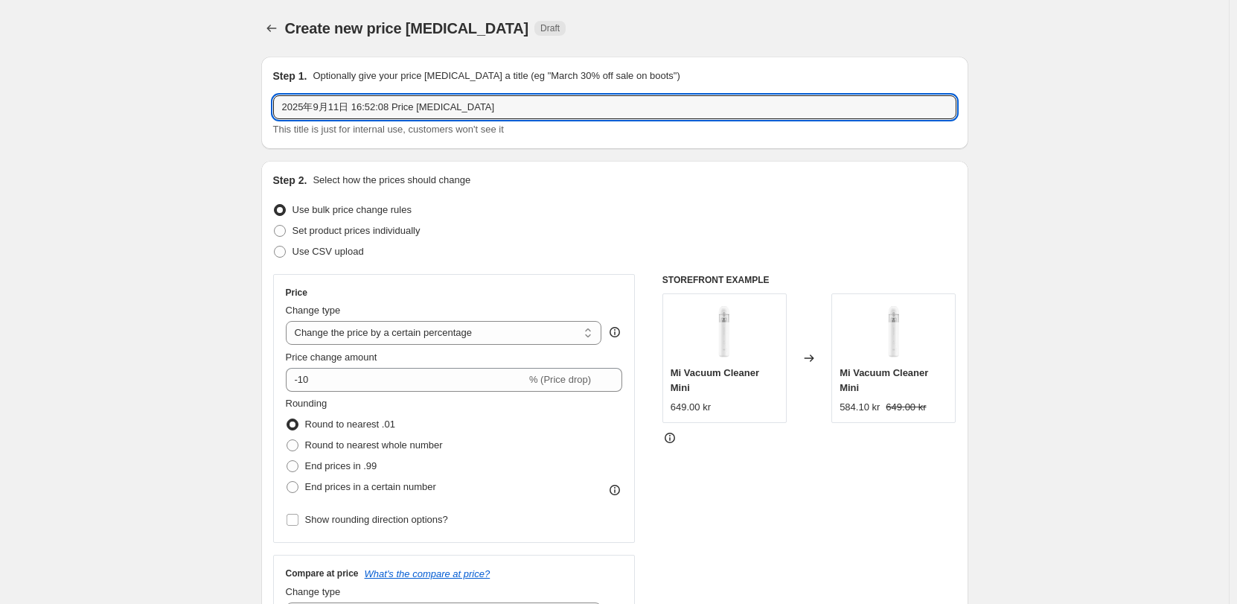
drag, startPoint x: 444, startPoint y: 106, endPoint x: 236, endPoint y: 107, distance: 207.7
paste input "Xiaomi TV Box S (3rd Gen) EU"
type input "Xiaomi TV Box S (3rd Gen) EU"
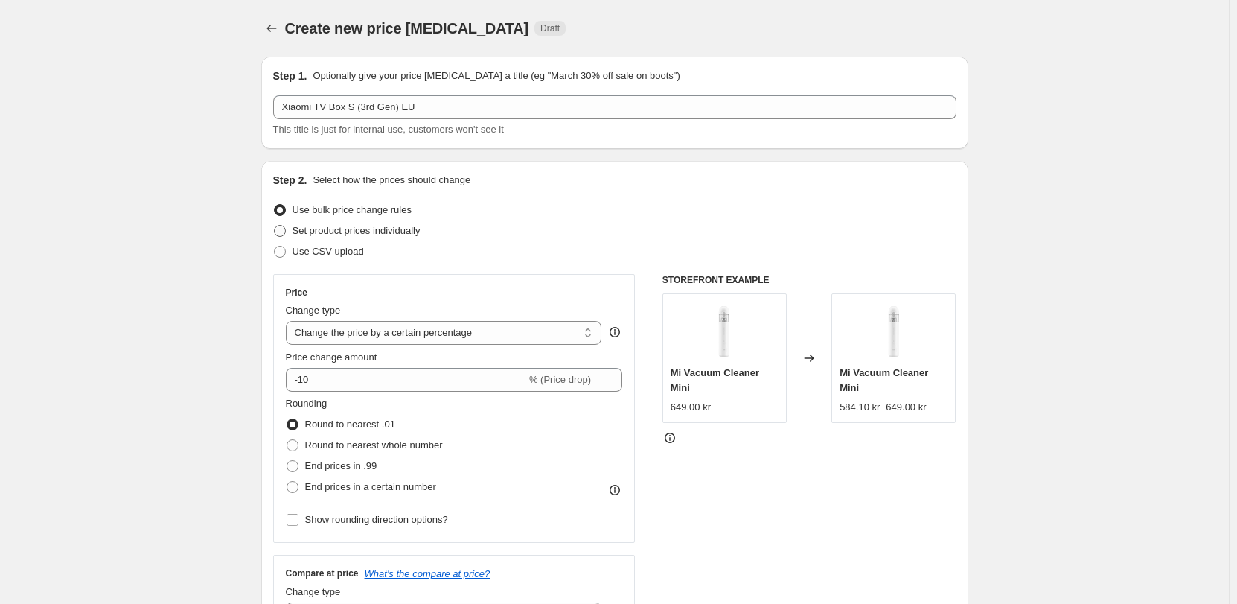
click at [355, 236] on span "Set product prices individually" at bounding box center [357, 230] width 128 height 11
click at [275, 226] on input "Set product prices individually" at bounding box center [274, 225] width 1 height 1
radio input "true"
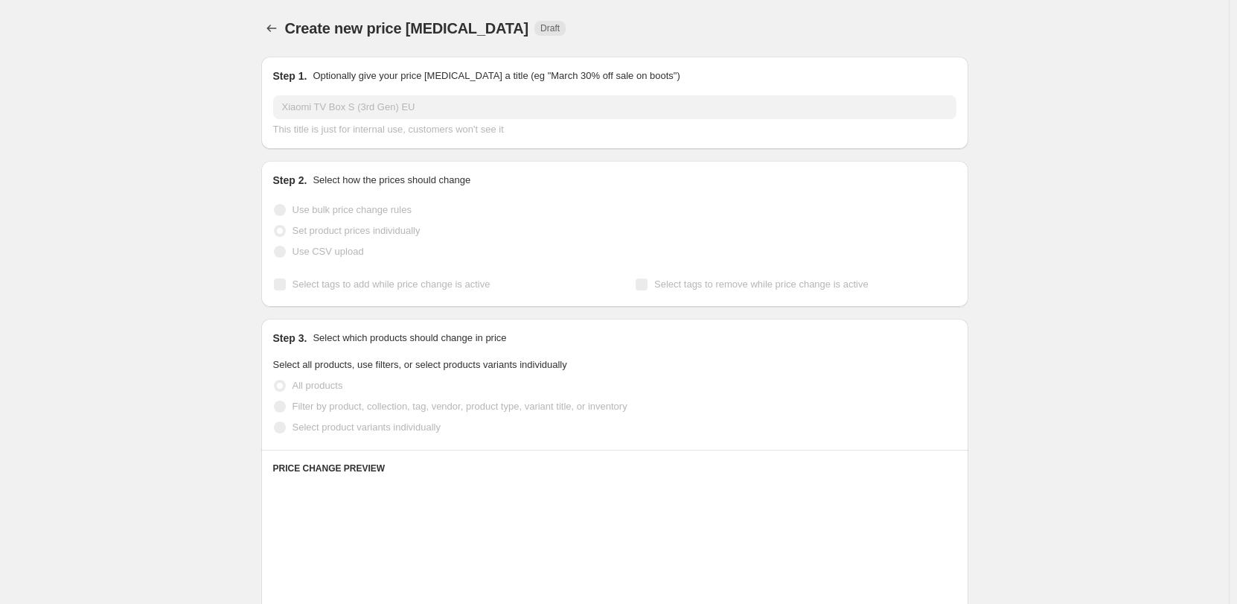
scroll to position [74, 0]
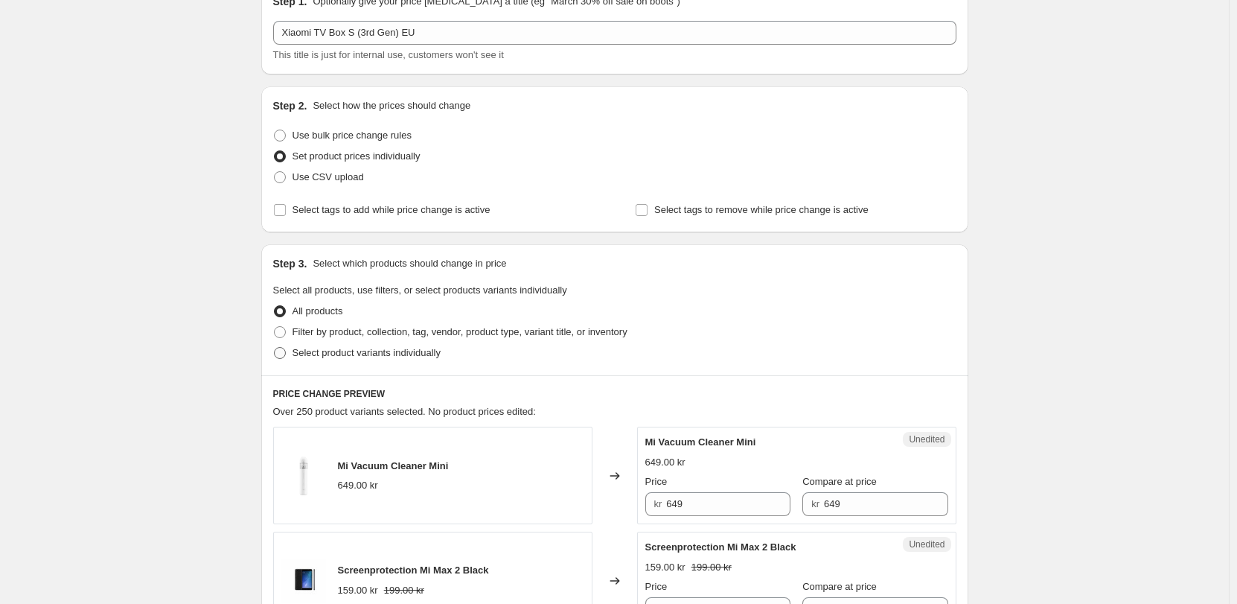
click at [364, 354] on span "Select product variants individually" at bounding box center [367, 352] width 148 height 11
click at [275, 348] on input "Select product variants individually" at bounding box center [274, 347] width 1 height 1
radio input "true"
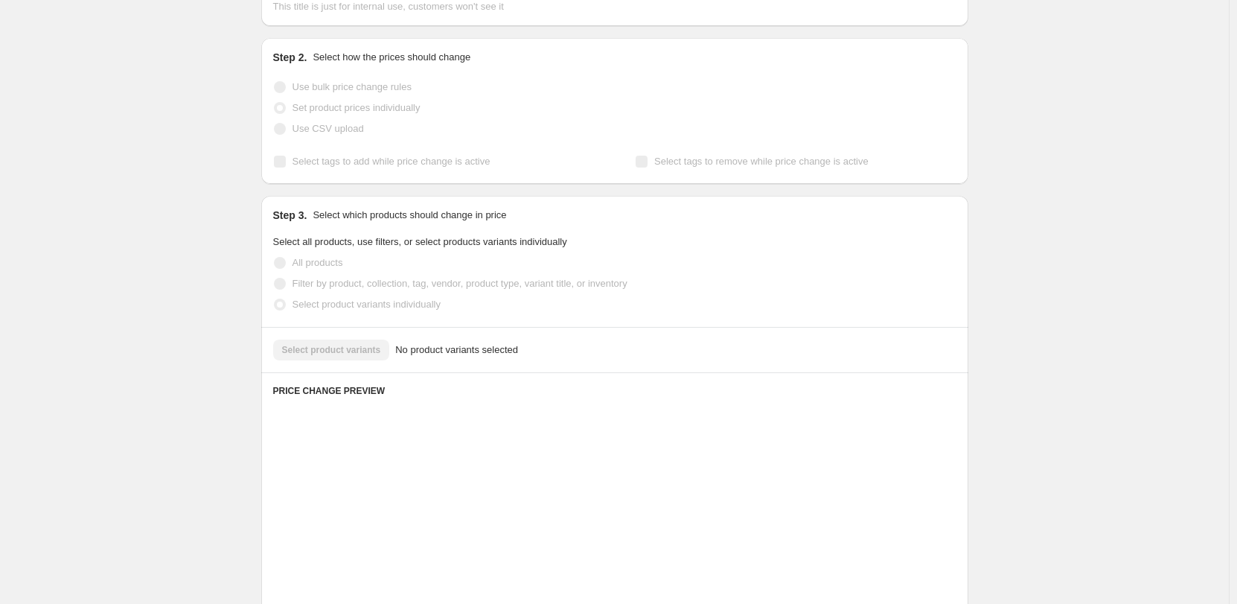
scroll to position [149, 0]
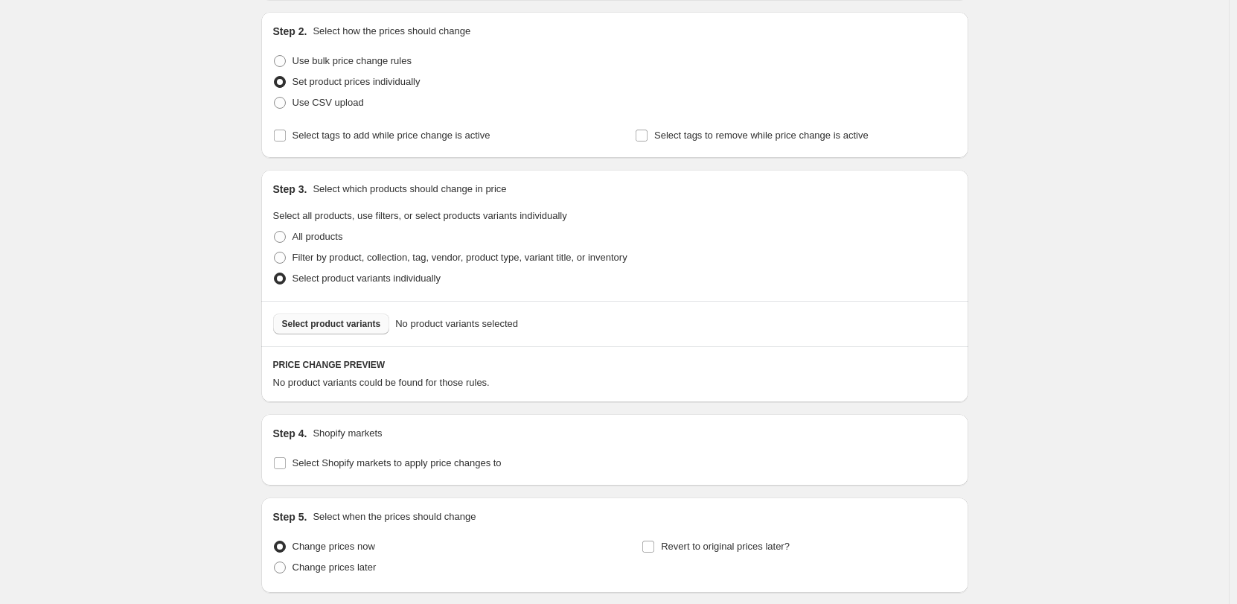
click at [360, 328] on span "Select product variants" at bounding box center [331, 324] width 99 height 12
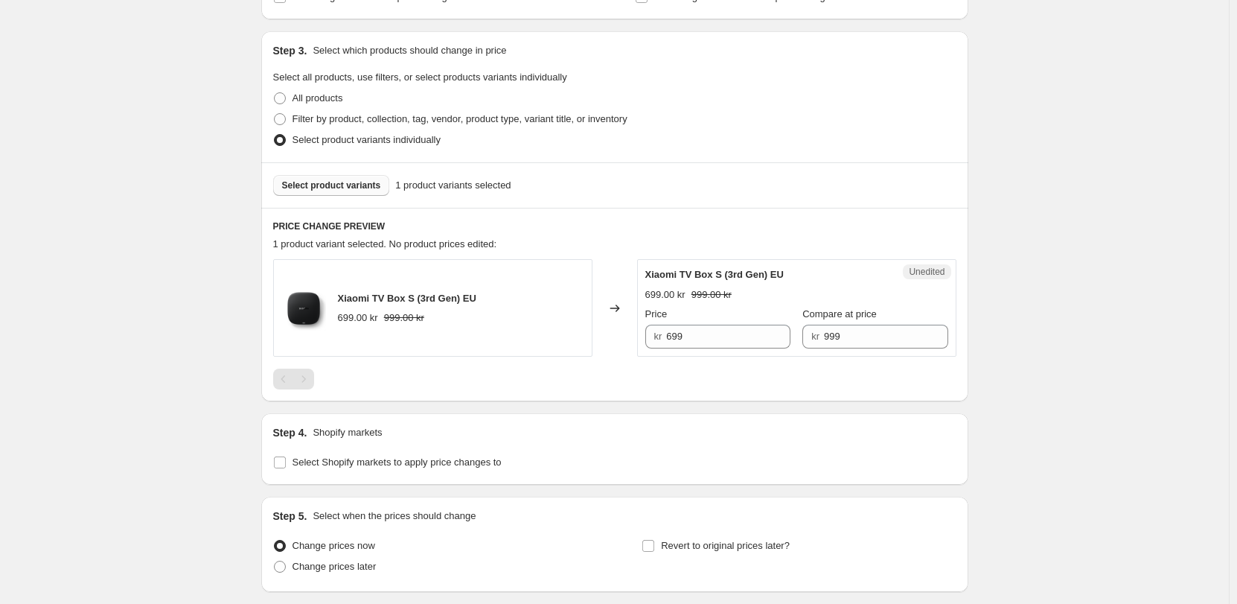
scroll to position [298, 0]
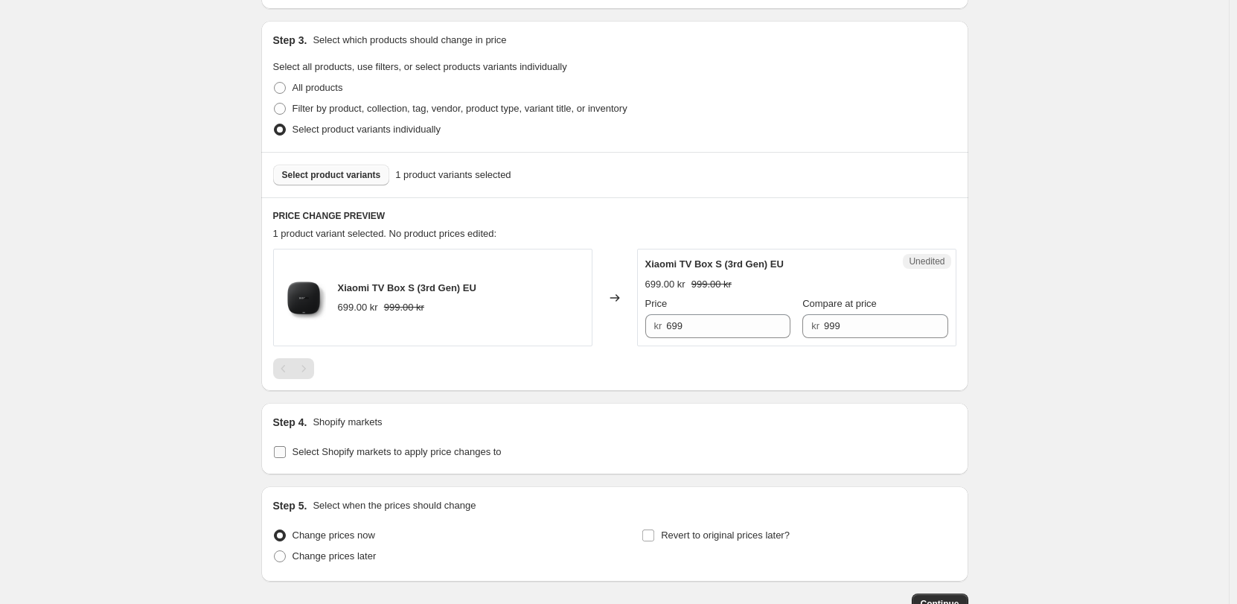
click at [403, 455] on span "Select Shopify markets to apply price changes to" at bounding box center [397, 451] width 209 height 11
click at [286, 455] on input "Select Shopify markets to apply price changes to" at bounding box center [280, 452] width 12 height 12
checkbox input "true"
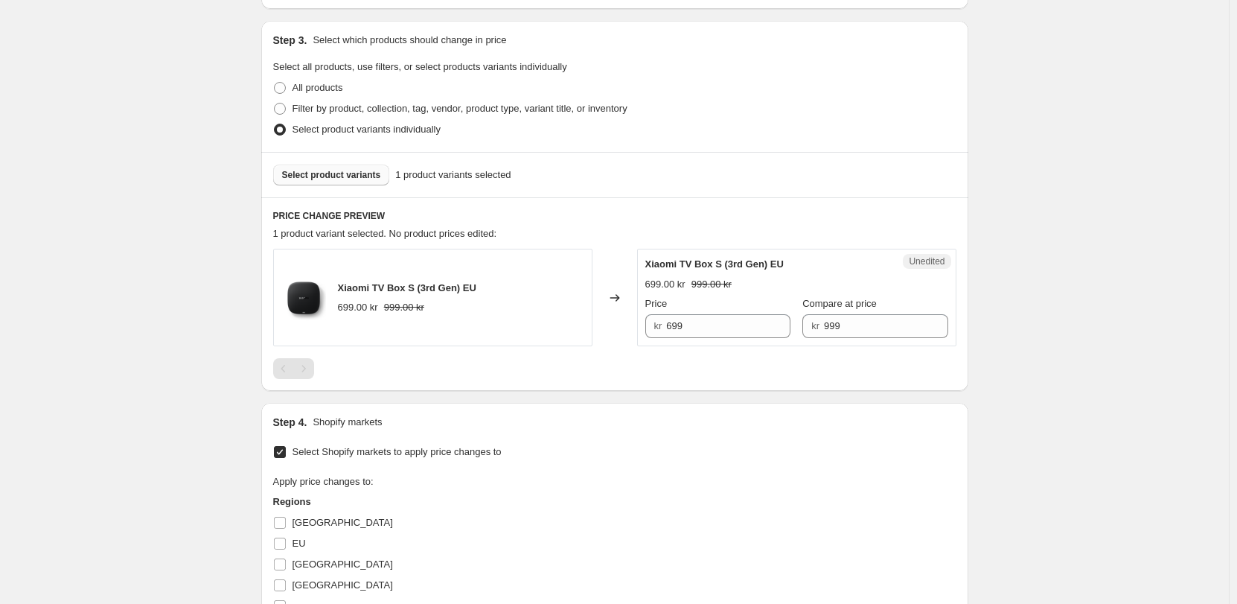
scroll to position [447, 0]
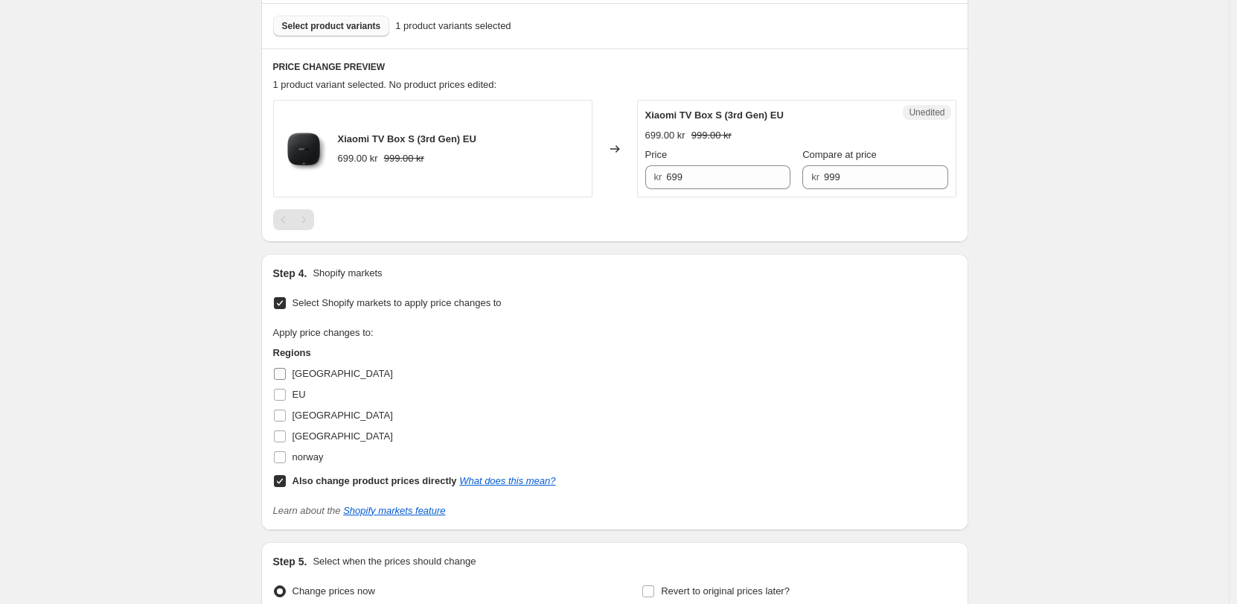
click at [322, 374] on span "[GEOGRAPHIC_DATA]" at bounding box center [343, 373] width 100 height 11
click at [286, 374] on input "[GEOGRAPHIC_DATA]" at bounding box center [280, 374] width 12 height 12
checkbox input "true"
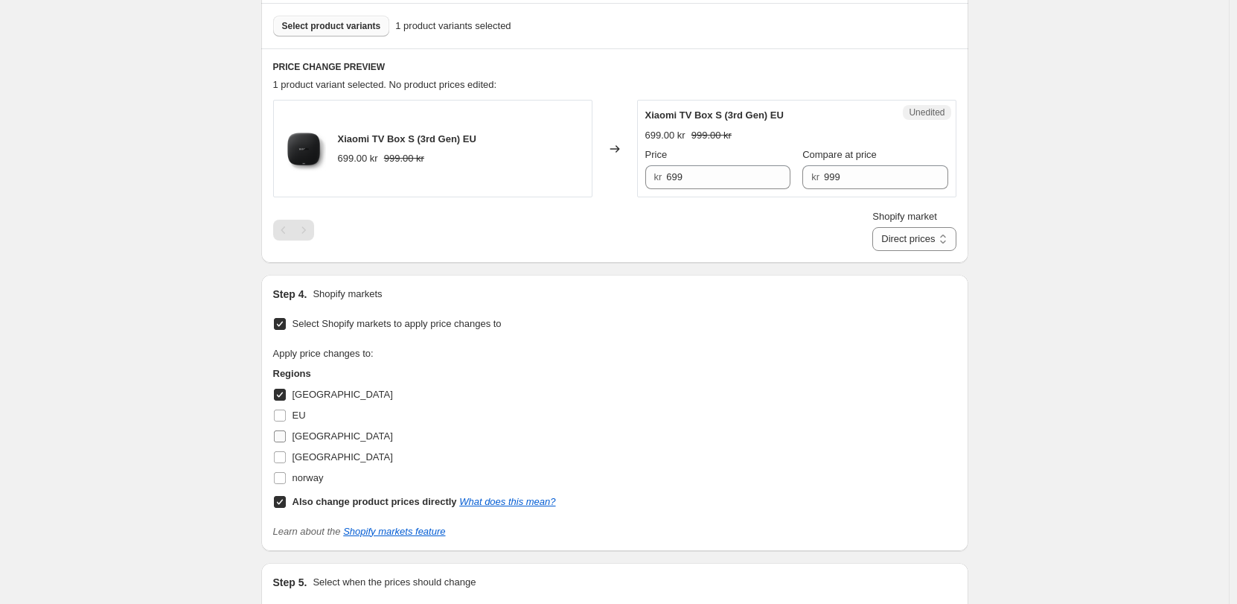
click at [312, 439] on span "[GEOGRAPHIC_DATA]" at bounding box center [343, 435] width 100 height 11
click at [286, 439] on input "[GEOGRAPHIC_DATA]" at bounding box center [280, 436] width 12 height 12
checkbox input "true"
click at [316, 453] on span "[GEOGRAPHIC_DATA]" at bounding box center [343, 456] width 100 height 11
click at [409, 423] on div "EU" at bounding box center [414, 415] width 283 height 21
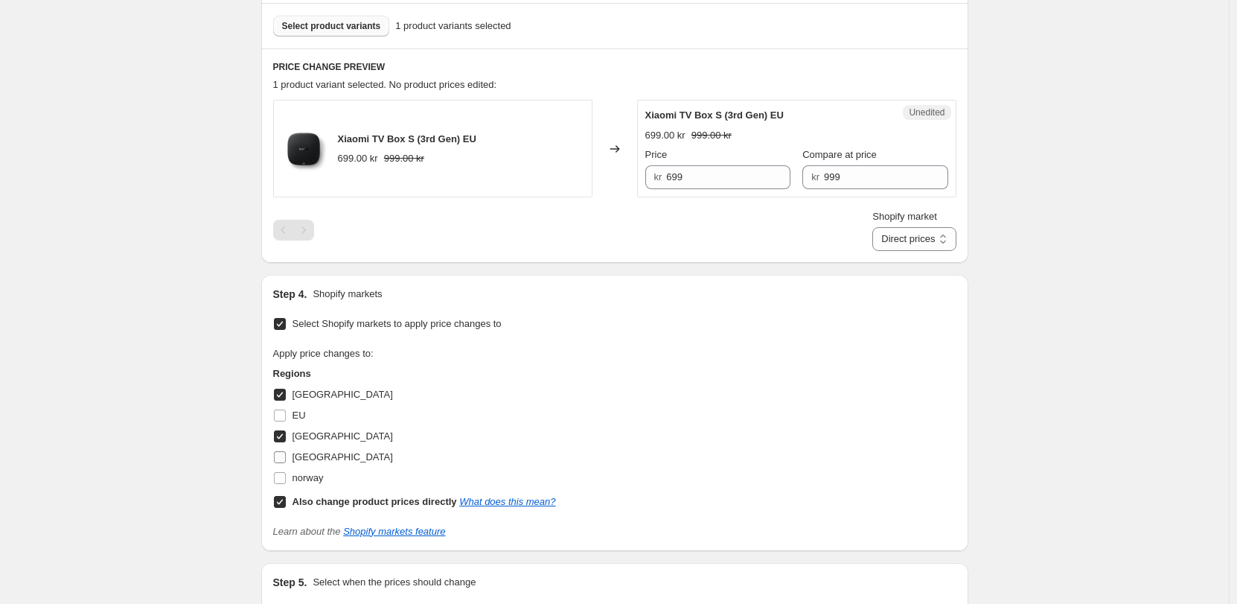
click at [320, 456] on span "[GEOGRAPHIC_DATA]" at bounding box center [343, 456] width 100 height 11
click at [286, 456] on input "[GEOGRAPHIC_DATA]" at bounding box center [280, 457] width 12 height 12
checkbox input "true"
drag, startPoint x: 552, startPoint y: 185, endPoint x: 586, endPoint y: 179, distance: 34.8
click at [553, 183] on div "Xiaomi TV Box S (3rd Gen) EU 699.00 kr 999.00 kr" at bounding box center [432, 149] width 319 height 98
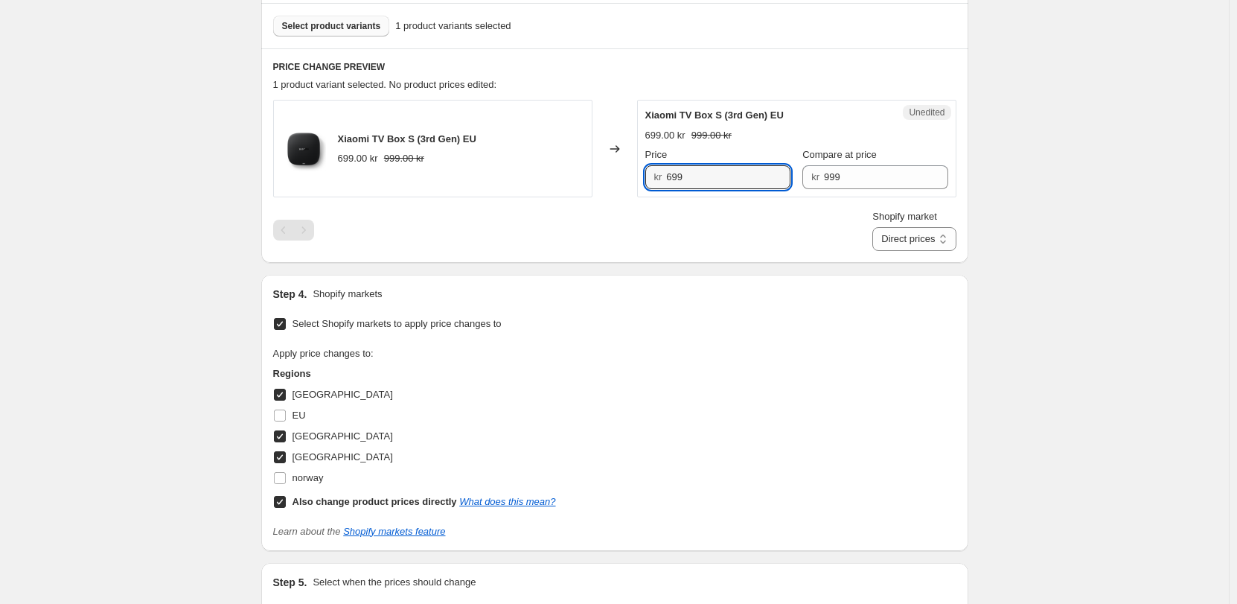
drag, startPoint x: 703, startPoint y: 178, endPoint x: 564, endPoint y: 176, distance: 138.5
click at [567, 178] on div "Xiaomi TV Box S (3rd Gen) EU 699.00 kr 999.00 kr Changed to Unedited Xiaomi TV …" at bounding box center [614, 149] width 683 height 98
type input "999"
click at [669, 231] on div "Shopify market Direct prices [GEOGRAPHIC_DATA] [GEOGRAPHIC_DATA] [GEOGRAPHIC_DA…" at bounding box center [614, 230] width 683 height 42
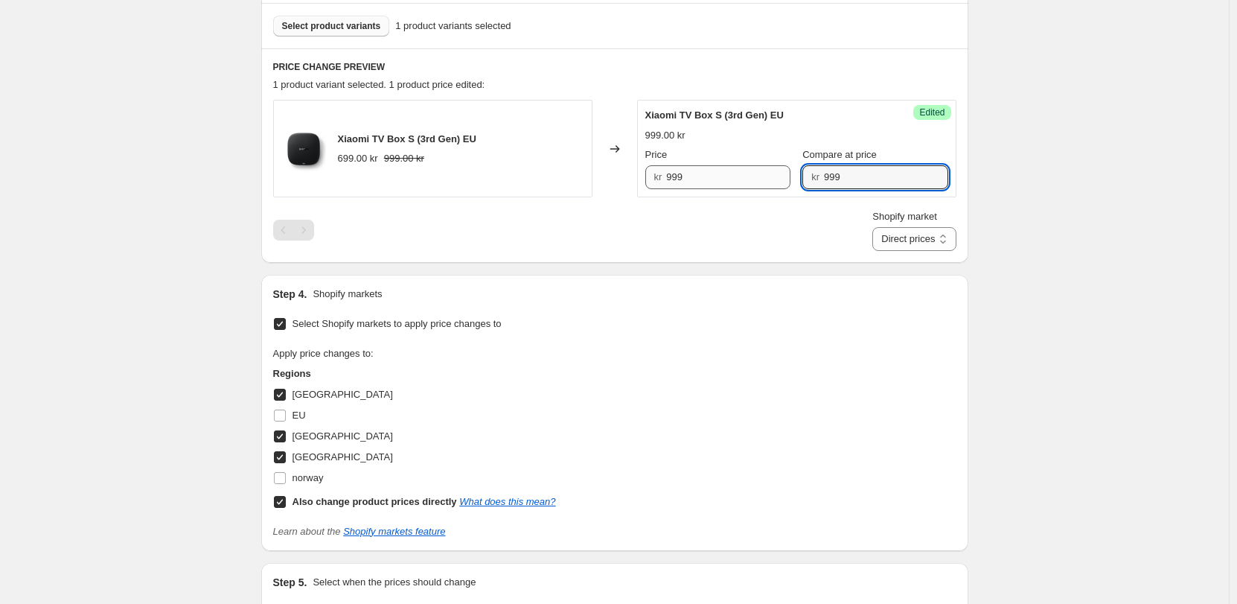
drag, startPoint x: 877, startPoint y: 186, endPoint x: 693, endPoint y: 183, distance: 183.9
click at [693, 183] on div "Price kr 999 Compare at price kr 999" at bounding box center [796, 168] width 303 height 42
click at [721, 217] on div "Shopify market Direct prices [GEOGRAPHIC_DATA] [GEOGRAPHIC_DATA] [GEOGRAPHIC_DA…" at bounding box center [614, 230] width 683 height 42
click at [929, 233] on select "Direct prices [GEOGRAPHIC_DATA] [GEOGRAPHIC_DATA] [GEOGRAPHIC_DATA]" at bounding box center [913, 239] width 83 height 24
select select "855048421"
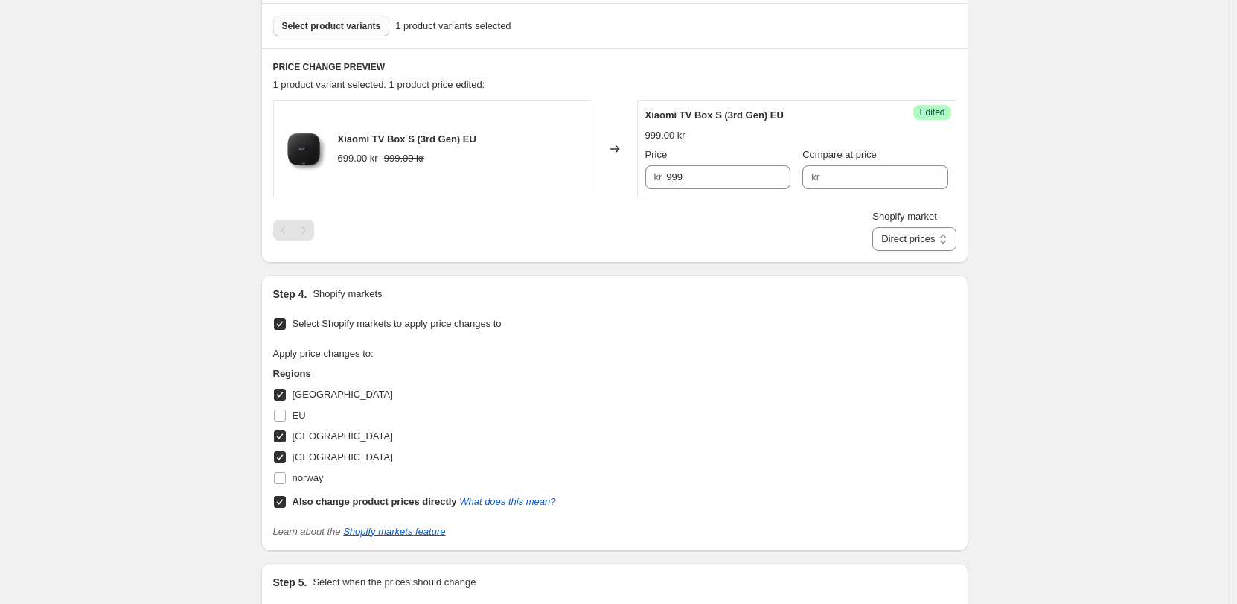
click at [889, 251] on select "Direct prices [GEOGRAPHIC_DATA] [GEOGRAPHIC_DATA] [GEOGRAPHIC_DATA]" at bounding box center [913, 239] width 83 height 24
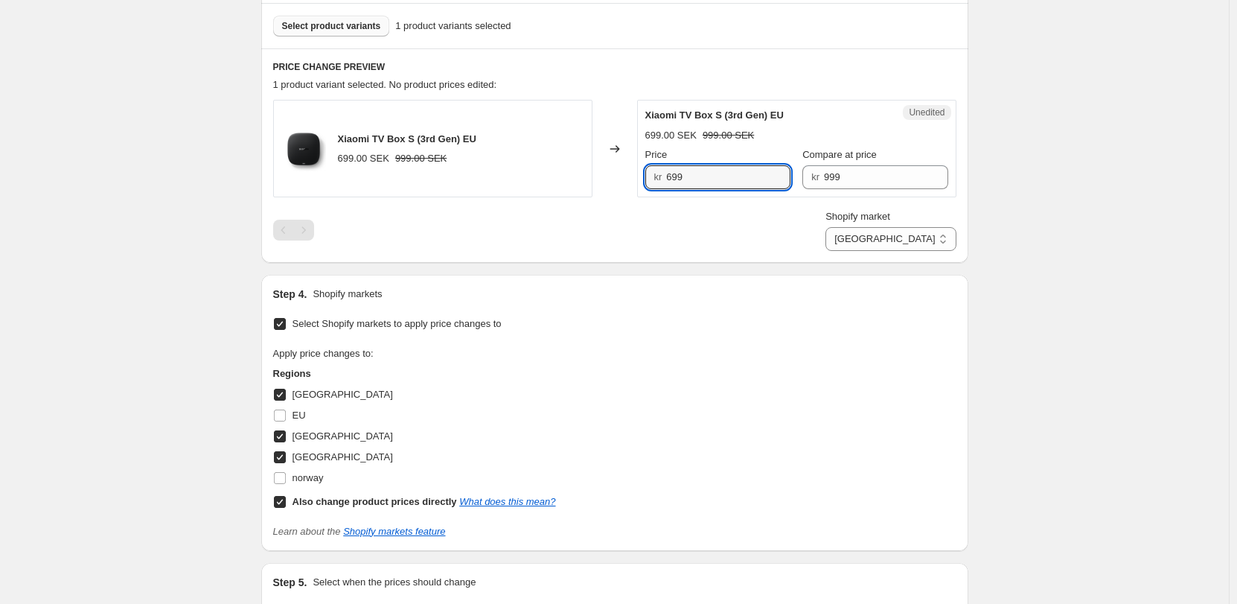
drag, startPoint x: 706, startPoint y: 176, endPoint x: 523, endPoint y: 168, distance: 183.3
click at [523, 169] on div "Xiaomi TV Box S (3rd Gen) EU 699.00 SEK 999.00 SEK Changed to Unedited Xiaomi T…" at bounding box center [614, 149] width 683 height 98
type input "999"
click at [636, 226] on div "Shopify market Direct prices [GEOGRAPHIC_DATA] [GEOGRAPHIC_DATA] [GEOGRAPHIC_DA…" at bounding box center [614, 230] width 683 height 42
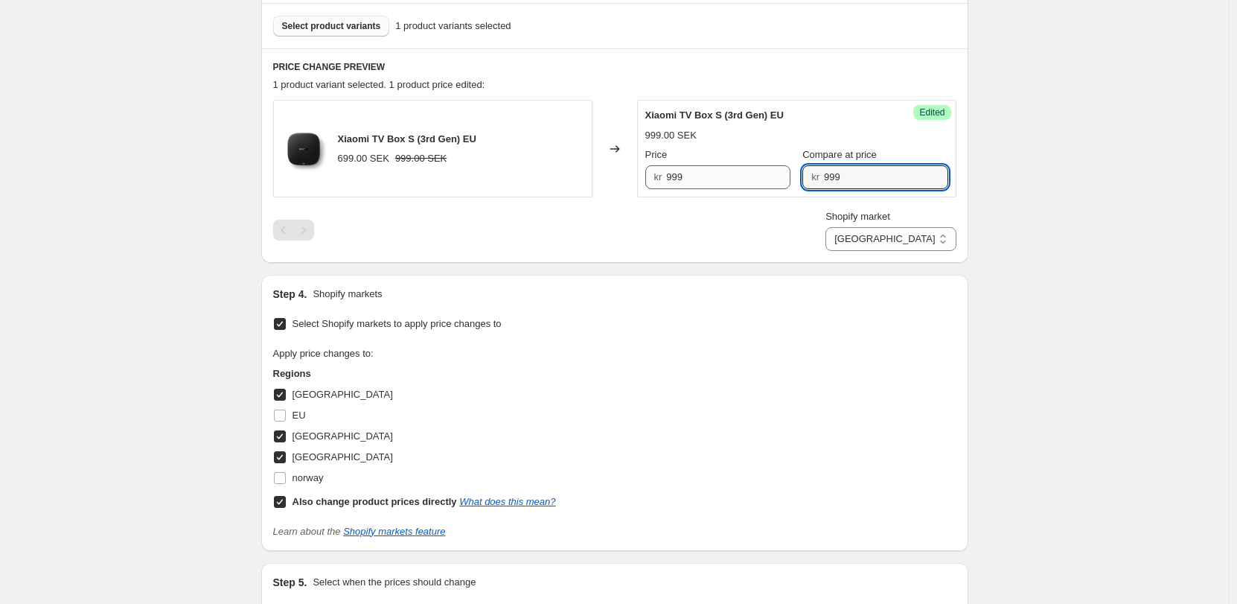
drag, startPoint x: 860, startPoint y: 174, endPoint x: 712, endPoint y: 173, distance: 147.4
click at [712, 173] on div "Price kr 999 Compare at price kr 999" at bounding box center [796, 168] width 303 height 42
click at [724, 237] on div "Shopify market Direct prices [GEOGRAPHIC_DATA] [GEOGRAPHIC_DATA] [GEOGRAPHIC_DA…" at bounding box center [614, 230] width 683 height 42
click at [938, 237] on select "Direct prices [GEOGRAPHIC_DATA] [GEOGRAPHIC_DATA] [GEOGRAPHIC_DATA]" at bounding box center [890, 239] width 130 height 24
select select "13296369893"
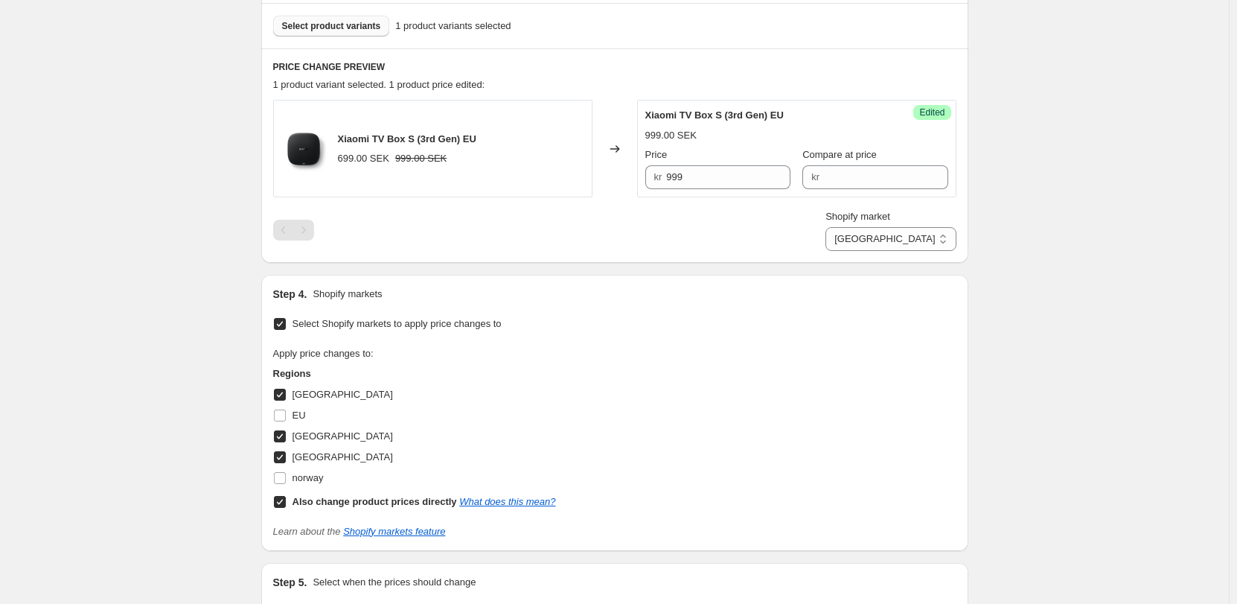
click at [888, 251] on select "Direct prices [GEOGRAPHIC_DATA] [GEOGRAPHIC_DATA] [GEOGRAPHIC_DATA]" at bounding box center [890, 239] width 130 height 24
drag, startPoint x: 711, startPoint y: 171, endPoint x: 625, endPoint y: 169, distance: 85.6
click at [625, 169] on div "Xiaomi TV Box S (3rd Gen) EU 439.00 DKK 629.00 DKK Changed to Unedited Xiaomi T…" at bounding box center [614, 149] width 683 height 98
type input "629"
drag, startPoint x: 895, startPoint y: 183, endPoint x: 723, endPoint y: 184, distance: 171.9
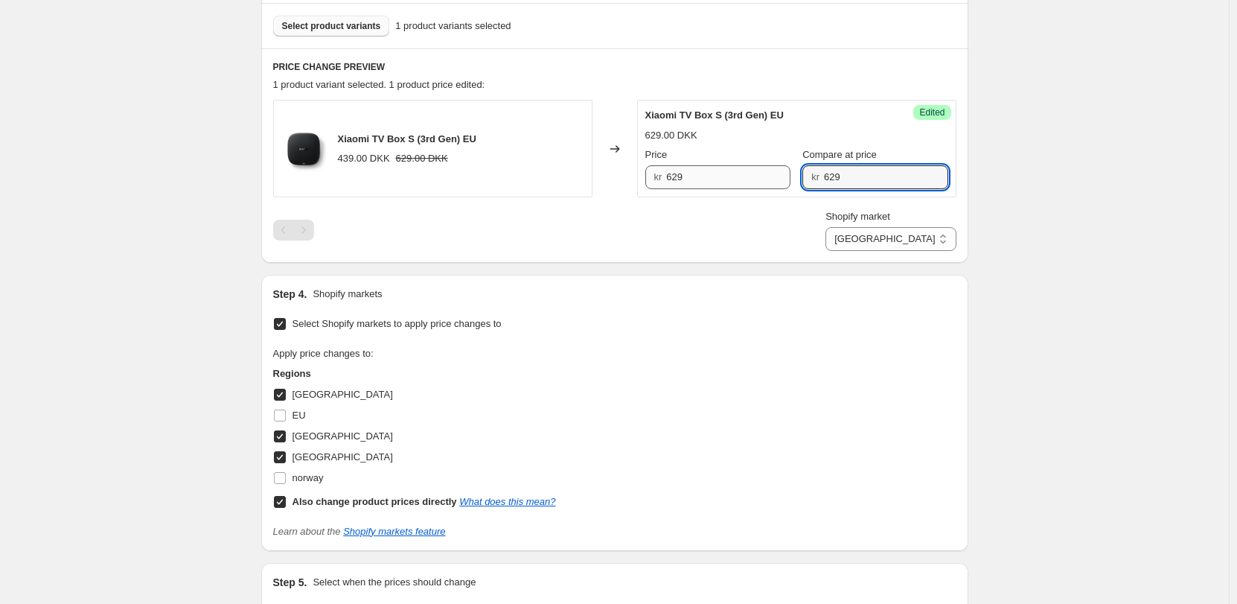
click at [723, 184] on div "Price kr 629 Compare at price kr 629" at bounding box center [796, 168] width 303 height 42
click at [776, 242] on div "Shopify market Direct prices [GEOGRAPHIC_DATA] [GEOGRAPHIC_DATA] [GEOGRAPHIC_DA…" at bounding box center [614, 230] width 683 height 42
click at [920, 240] on select "Direct prices [GEOGRAPHIC_DATA] [GEOGRAPHIC_DATA] [GEOGRAPHIC_DATA]" at bounding box center [890, 239] width 130 height 24
select select "55491821903"
click at [889, 251] on select "Direct prices [GEOGRAPHIC_DATA] [GEOGRAPHIC_DATA] [GEOGRAPHIC_DATA]" at bounding box center [890, 239] width 130 height 24
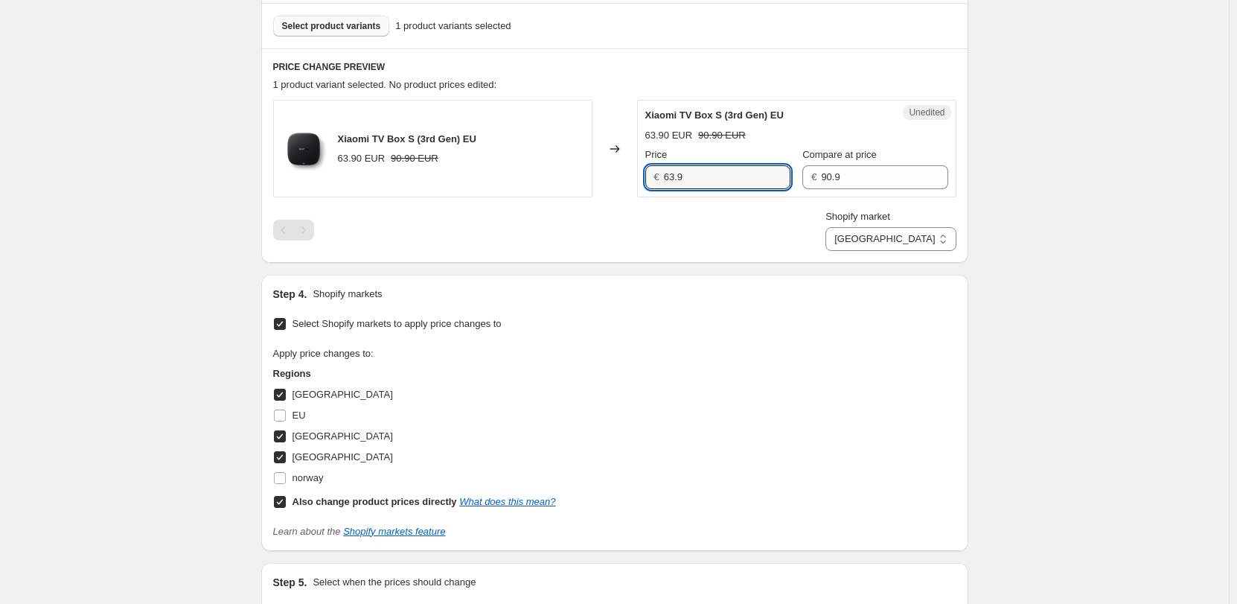
drag, startPoint x: 726, startPoint y: 179, endPoint x: 528, endPoint y: 167, distance: 198.4
click at [531, 169] on div "Xiaomi TV Box S (3rd Gen) EU 63.90 EUR 90.90 EUR Changed to Unedited Xiaomi TV …" at bounding box center [614, 149] width 683 height 98
type input "84.9"
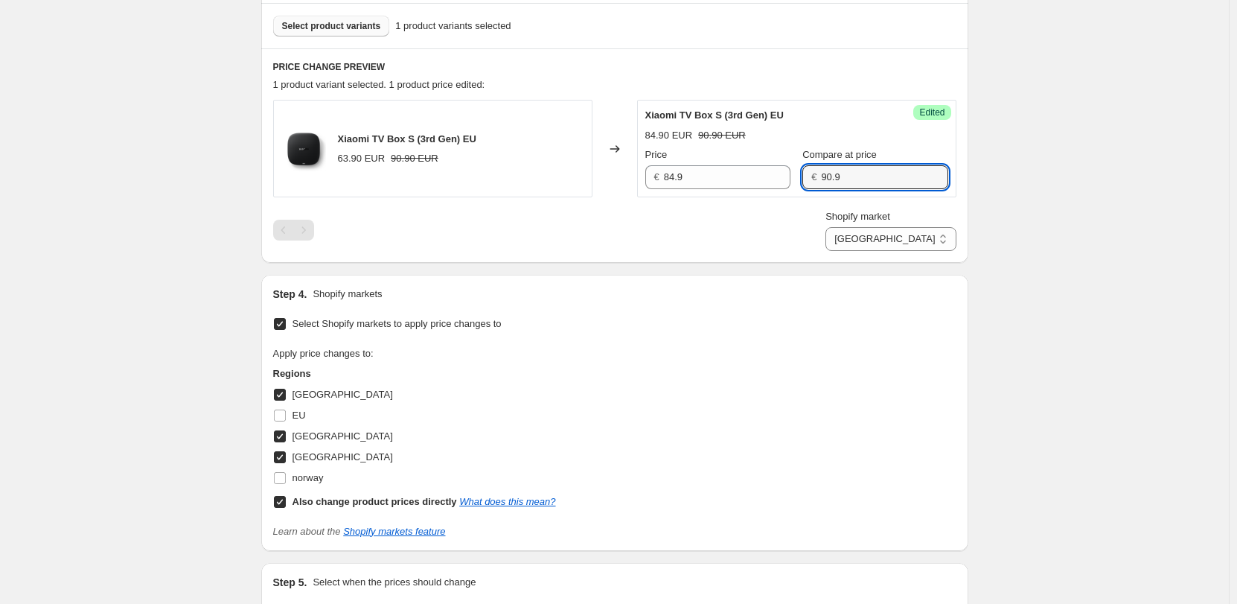
drag, startPoint x: 854, startPoint y: 174, endPoint x: 721, endPoint y: 164, distance: 132.9
click at [721, 164] on div "Price € 84.9 Compare at price € 90.9" at bounding box center [796, 168] width 303 height 42
click at [726, 211] on div "Shopify market Direct prices [GEOGRAPHIC_DATA] [GEOGRAPHIC_DATA] [GEOGRAPHIC_DA…" at bounding box center [614, 230] width 683 height 42
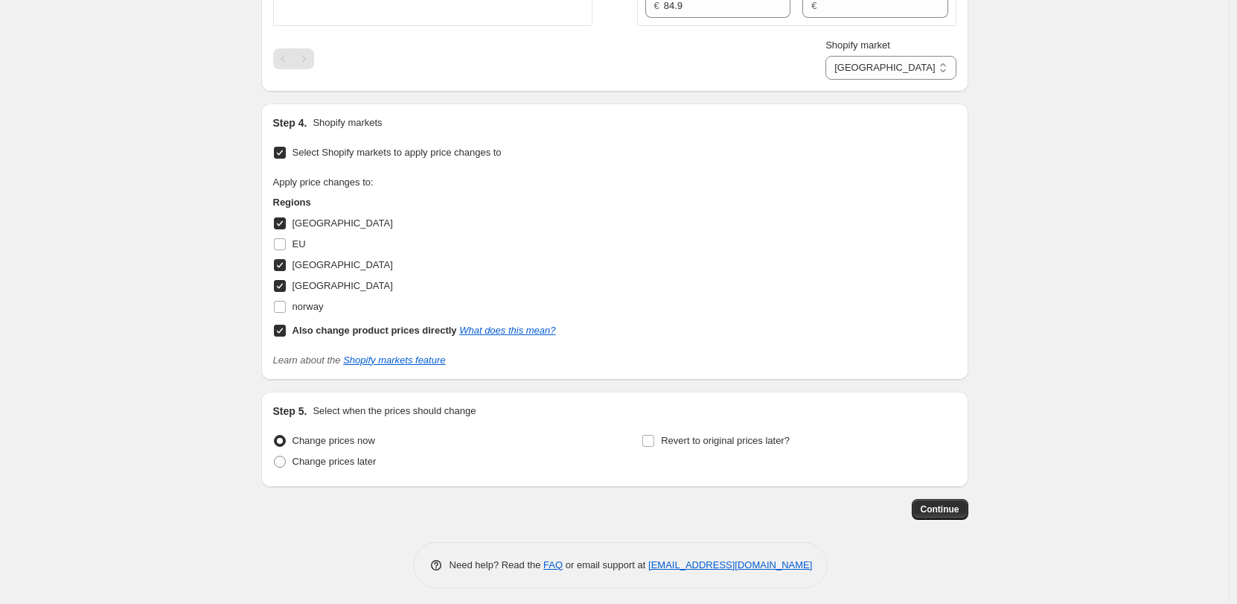
scroll to position [624, 0]
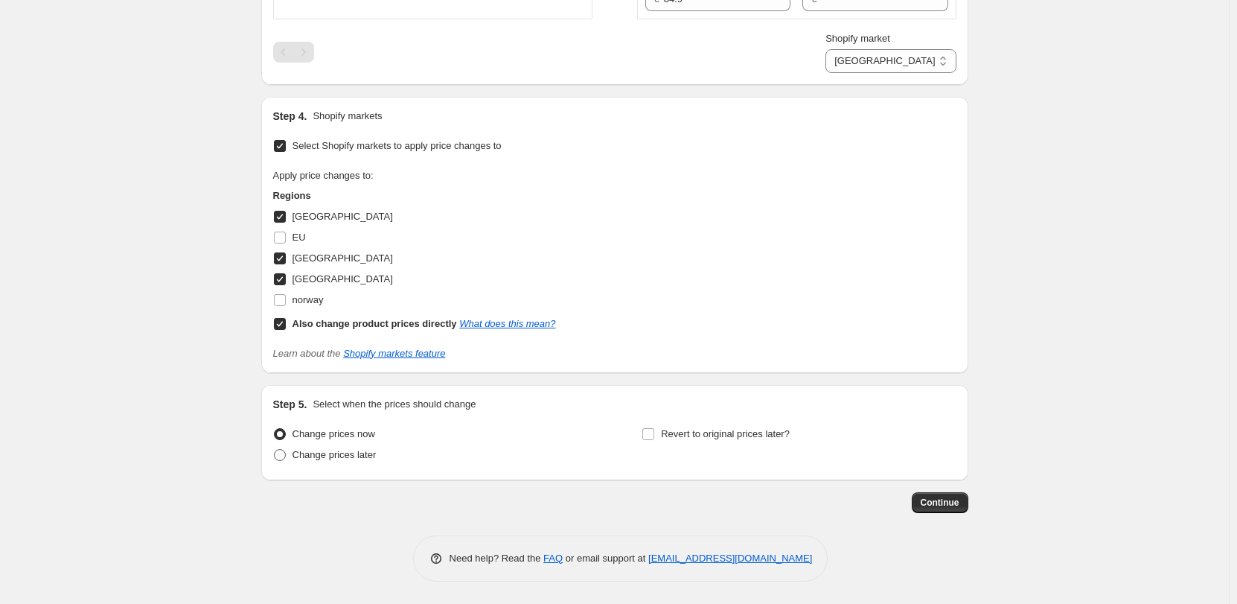
click at [377, 457] on span "Change prices later" at bounding box center [335, 454] width 84 height 11
click at [275, 450] on input "Change prices later" at bounding box center [274, 449] width 1 height 1
radio input "true"
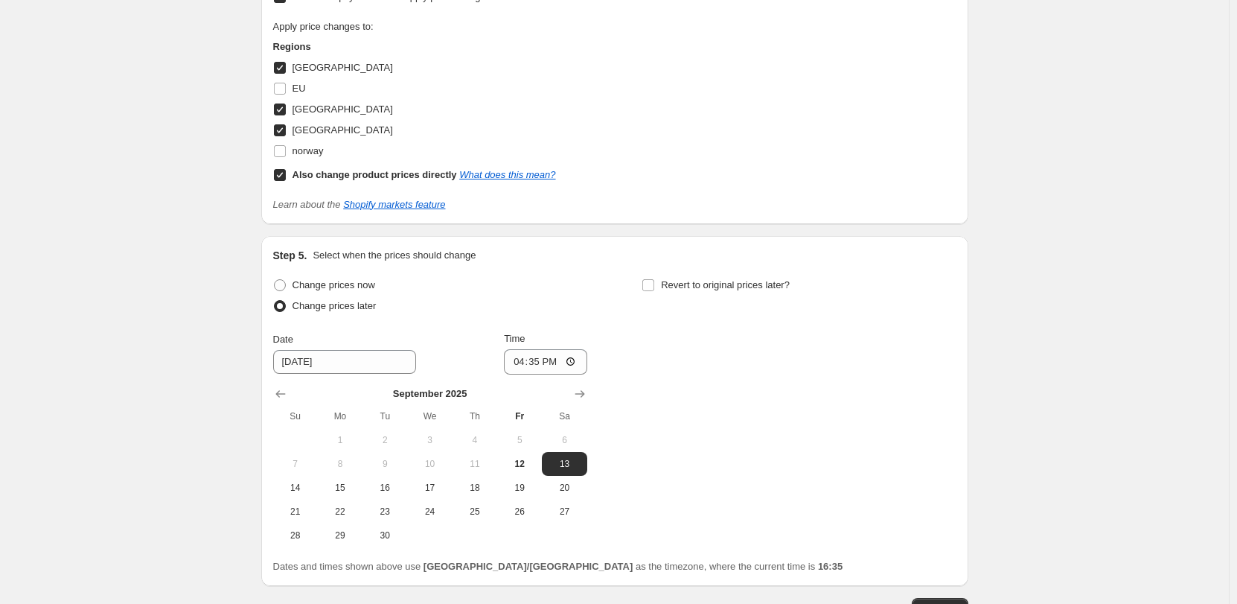
scroll to position [848, 0]
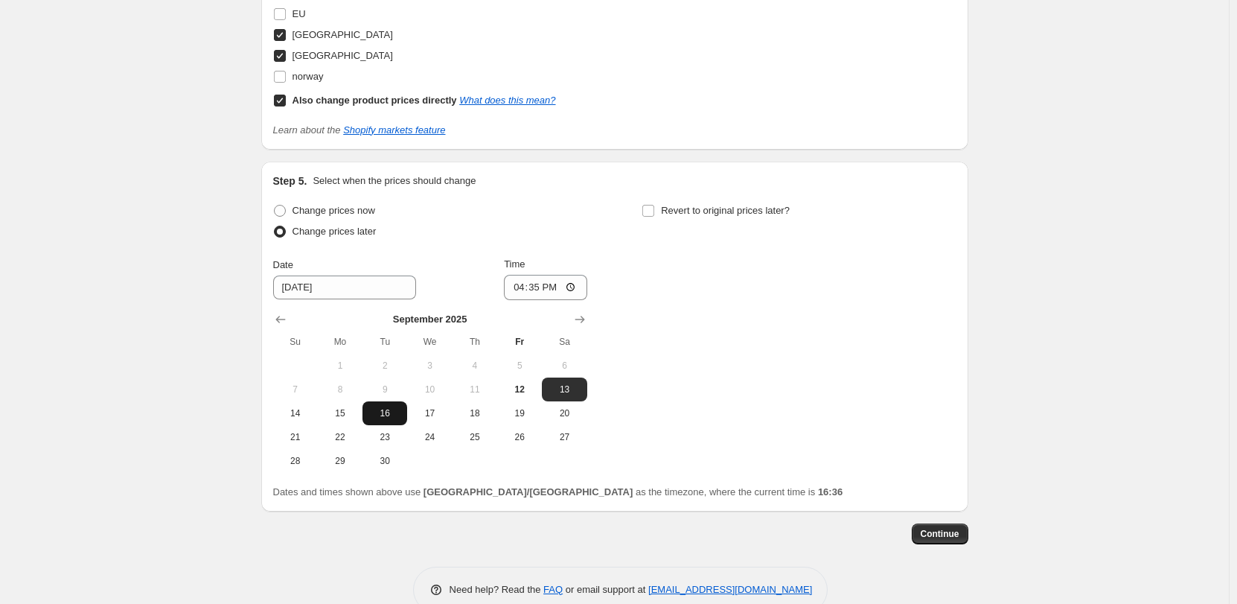
click at [378, 410] on span "16" at bounding box center [384, 413] width 33 height 12
type input "[DATE]"
click at [572, 285] on input "16:35" at bounding box center [545, 287] width 83 height 25
click at [573, 290] on input "06:35" at bounding box center [545, 287] width 83 height 25
type input "06:00"
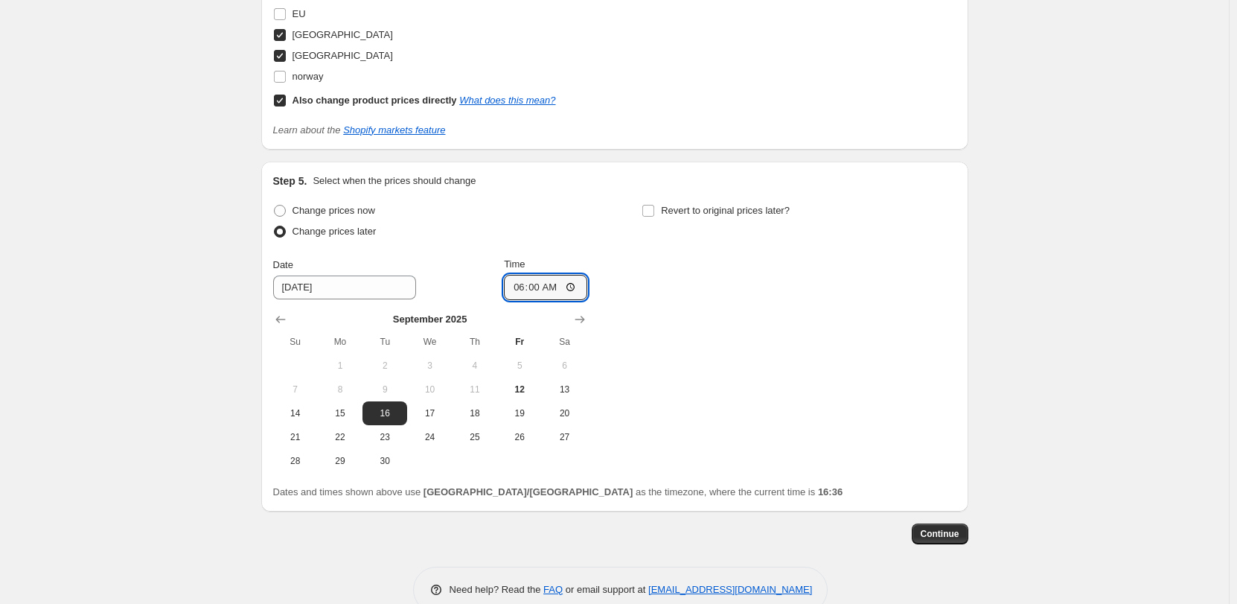
click at [768, 346] on div "Change prices now Change prices later Date [DATE] Time 06:00 [DATE] Su Mo Tu We…" at bounding box center [614, 336] width 683 height 272
